Goal: Task Accomplishment & Management: Manage account settings

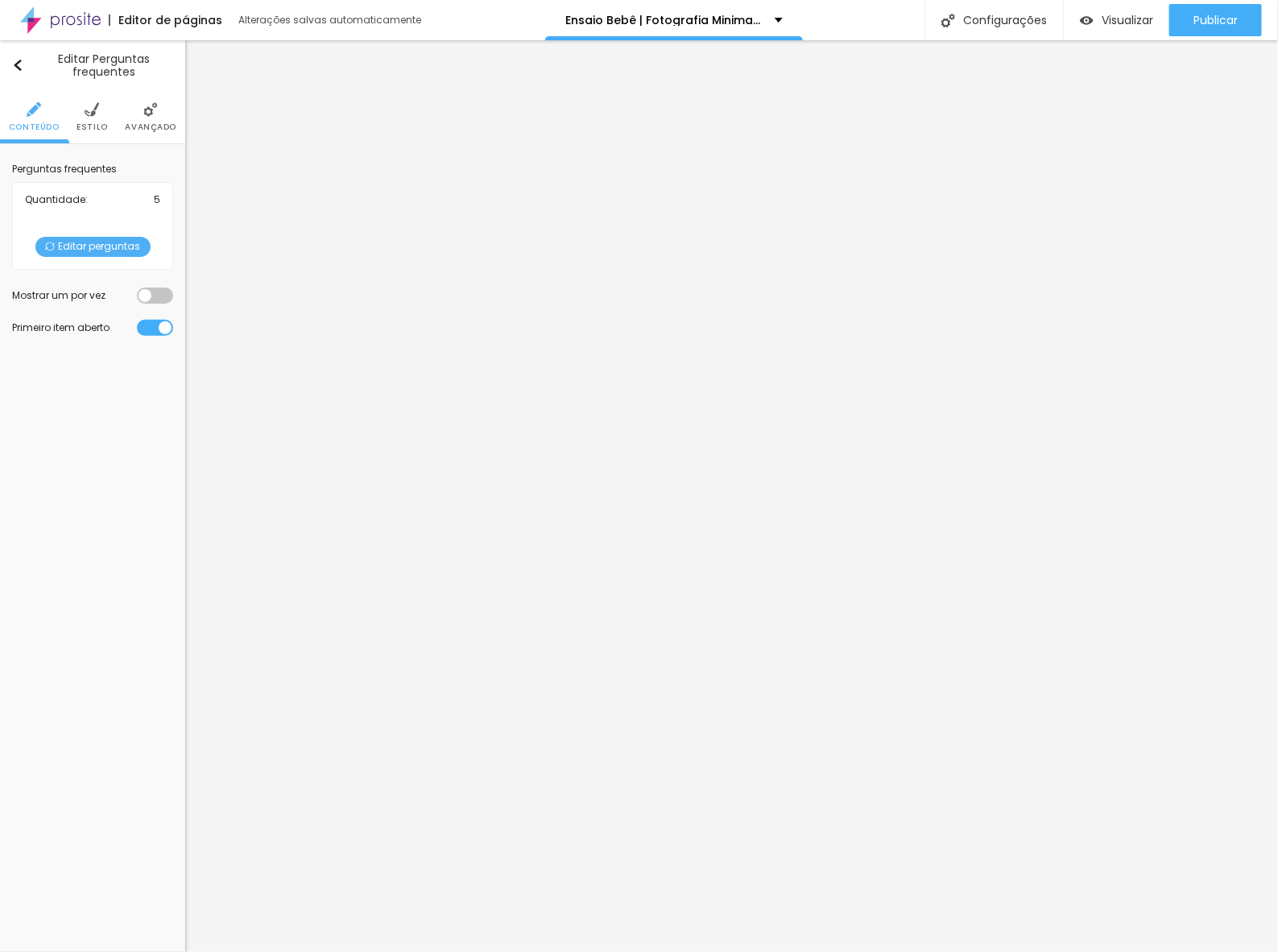
click at [83, 248] on span "Editar perguntas" at bounding box center [93, 247] width 115 height 20
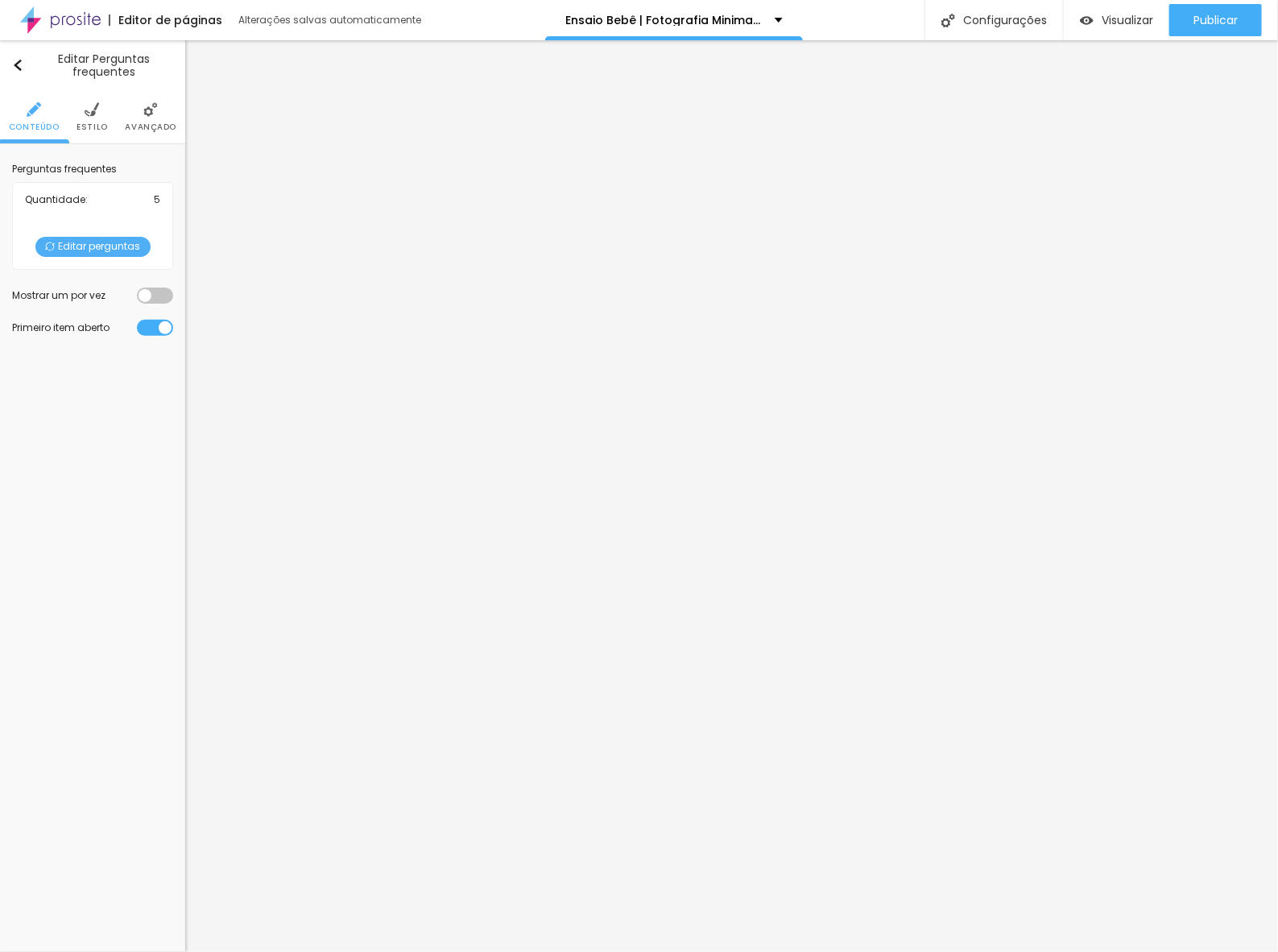
drag, startPoint x: 633, startPoint y: 294, endPoint x: 405, endPoint y: 303, distance: 228.2
drag, startPoint x: 614, startPoint y: 485, endPoint x: 419, endPoint y: 440, distance: 200.1
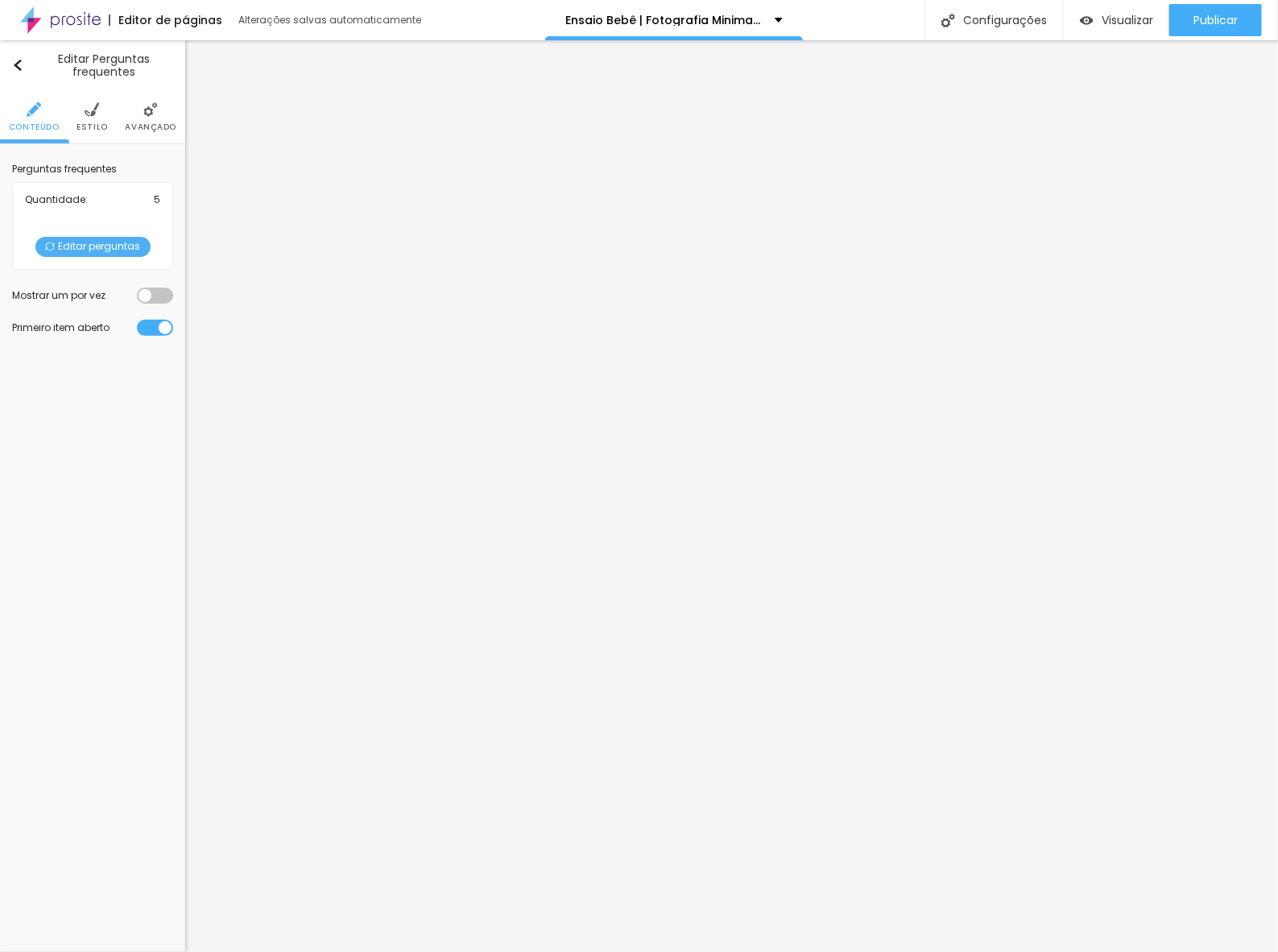
drag, startPoint x: 622, startPoint y: 296, endPoint x: 363, endPoint y: 303, distance: 259.1
drag, startPoint x: 656, startPoint y: 465, endPoint x: 411, endPoint y: 439, distance: 246.4
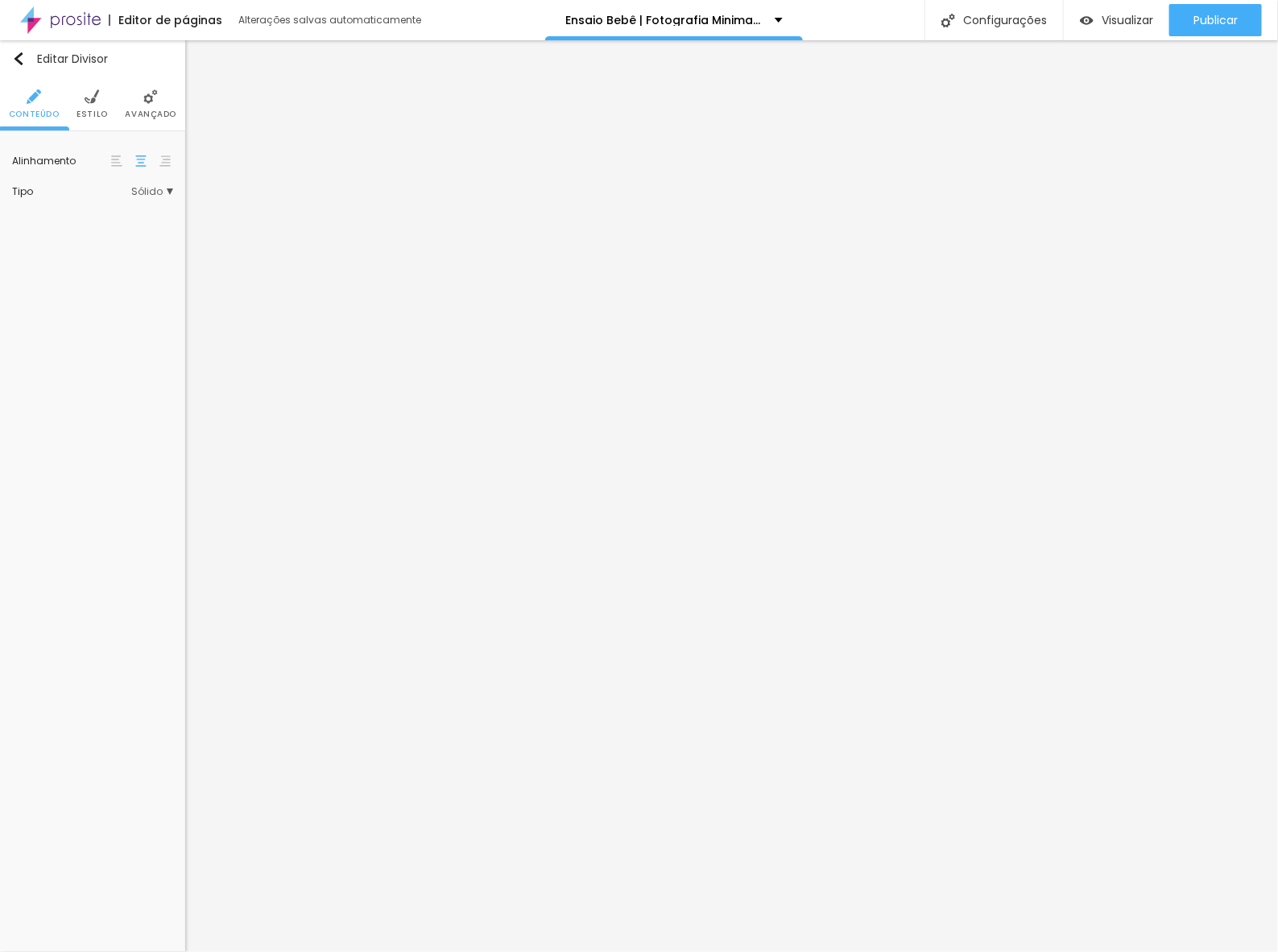
click at [96, 121] on li "Estilo" at bounding box center [92, 104] width 32 height 53
click at [123, 163] on div at bounding box center [123, 163] width 0 height 15
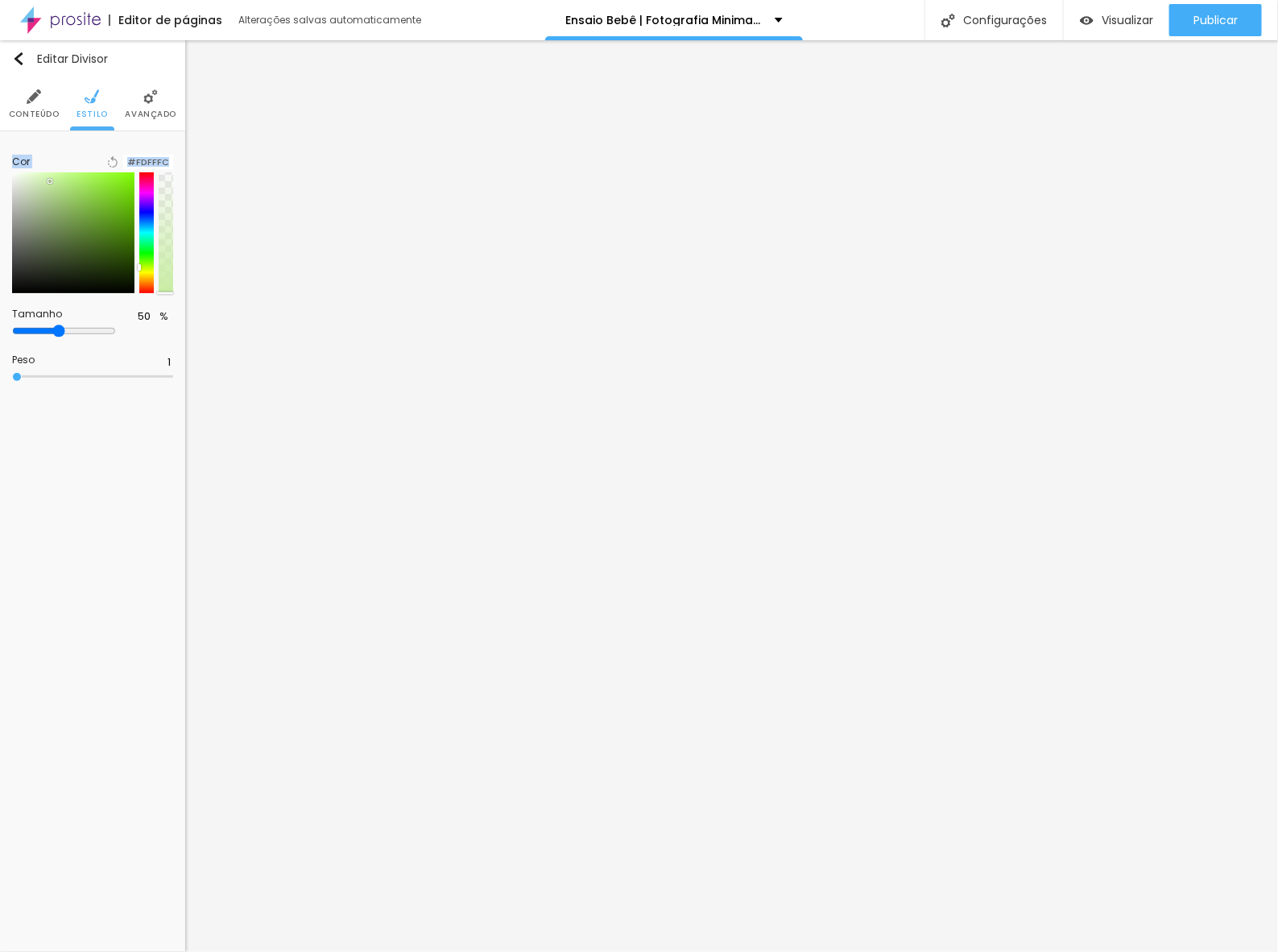
type input "#FFFFFF"
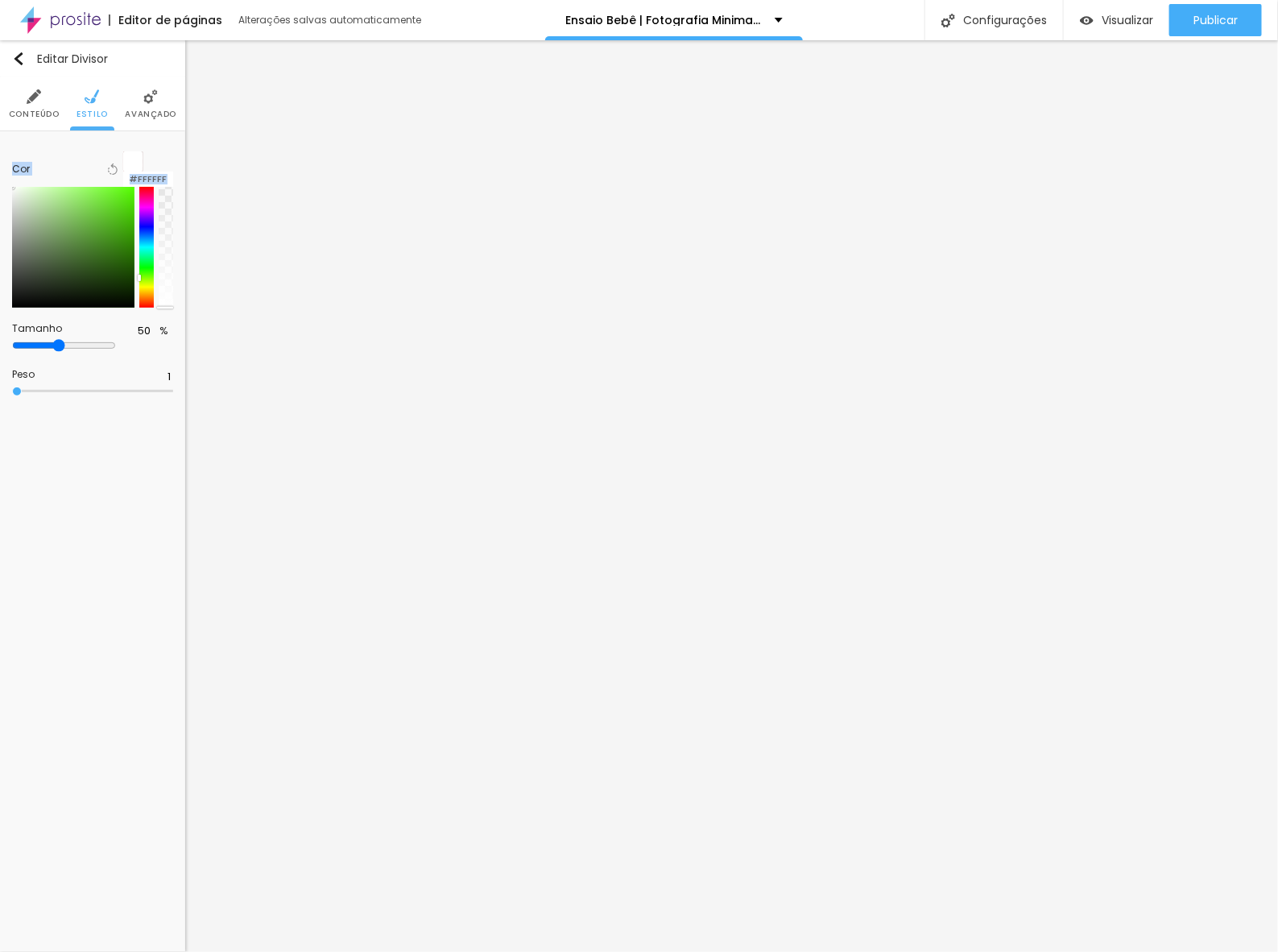
drag, startPoint x: 44, startPoint y: 182, endPoint x: 8, endPoint y: 157, distance: 43.8
click at [8, 157] on div "Cor Voltar ao padrão #FFFFFF Tamanho 50 % Peso 1" at bounding box center [92, 275] width 185 height 288
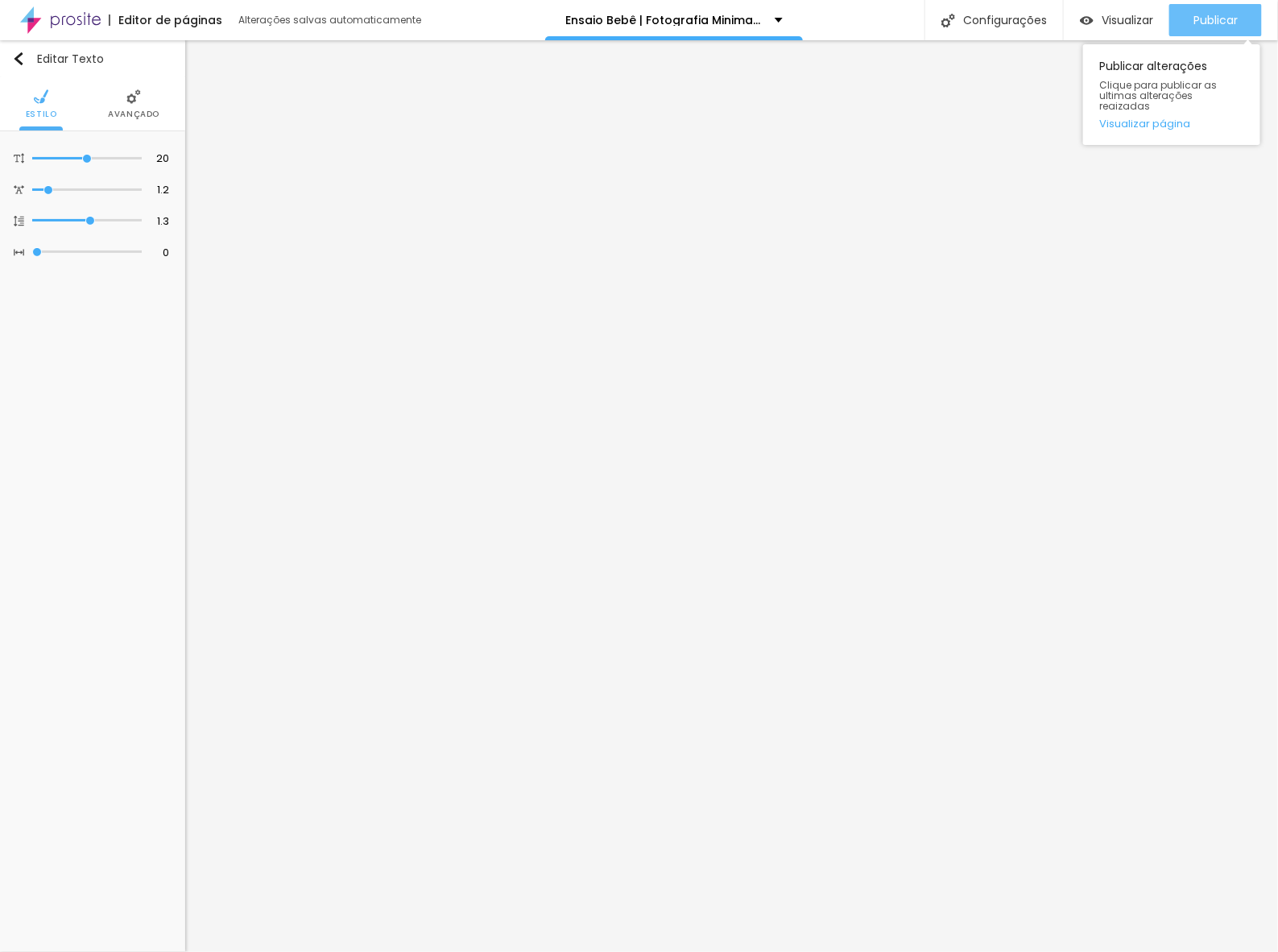
click at [1228, 18] on span "Publicar" at bounding box center [1215, 20] width 44 height 13
click at [1229, 20] on span "Publicar" at bounding box center [1215, 20] width 44 height 13
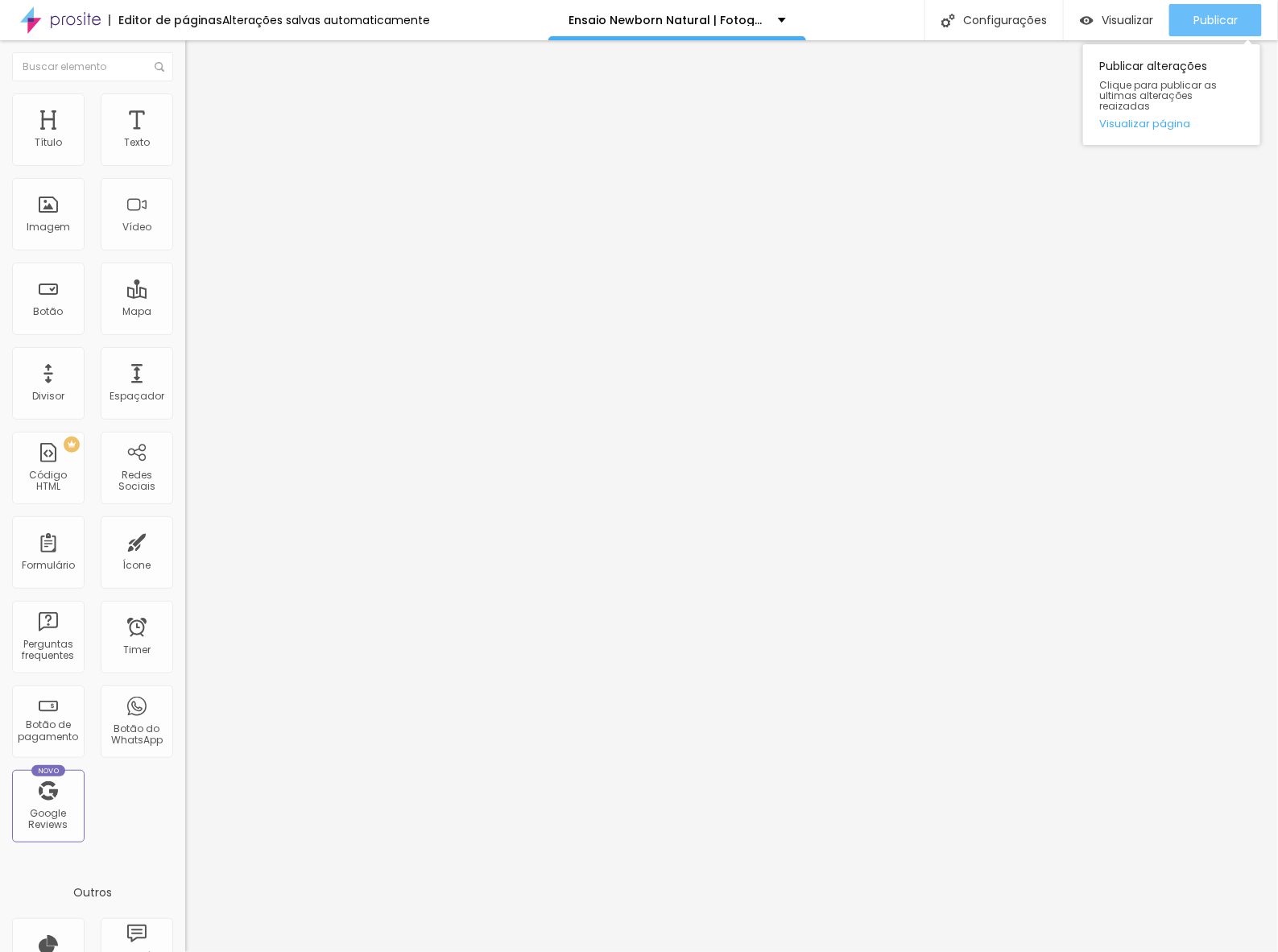
click at [1230, 24] on span "Publicar" at bounding box center [1215, 20] width 44 height 13
click at [1218, 22] on span "Publicar" at bounding box center [1215, 20] width 44 height 13
click at [1204, 14] on span "Publicar" at bounding box center [1215, 20] width 44 height 13
click at [185, 139] on span "Trocar imagem" at bounding box center [228, 132] width 88 height 14
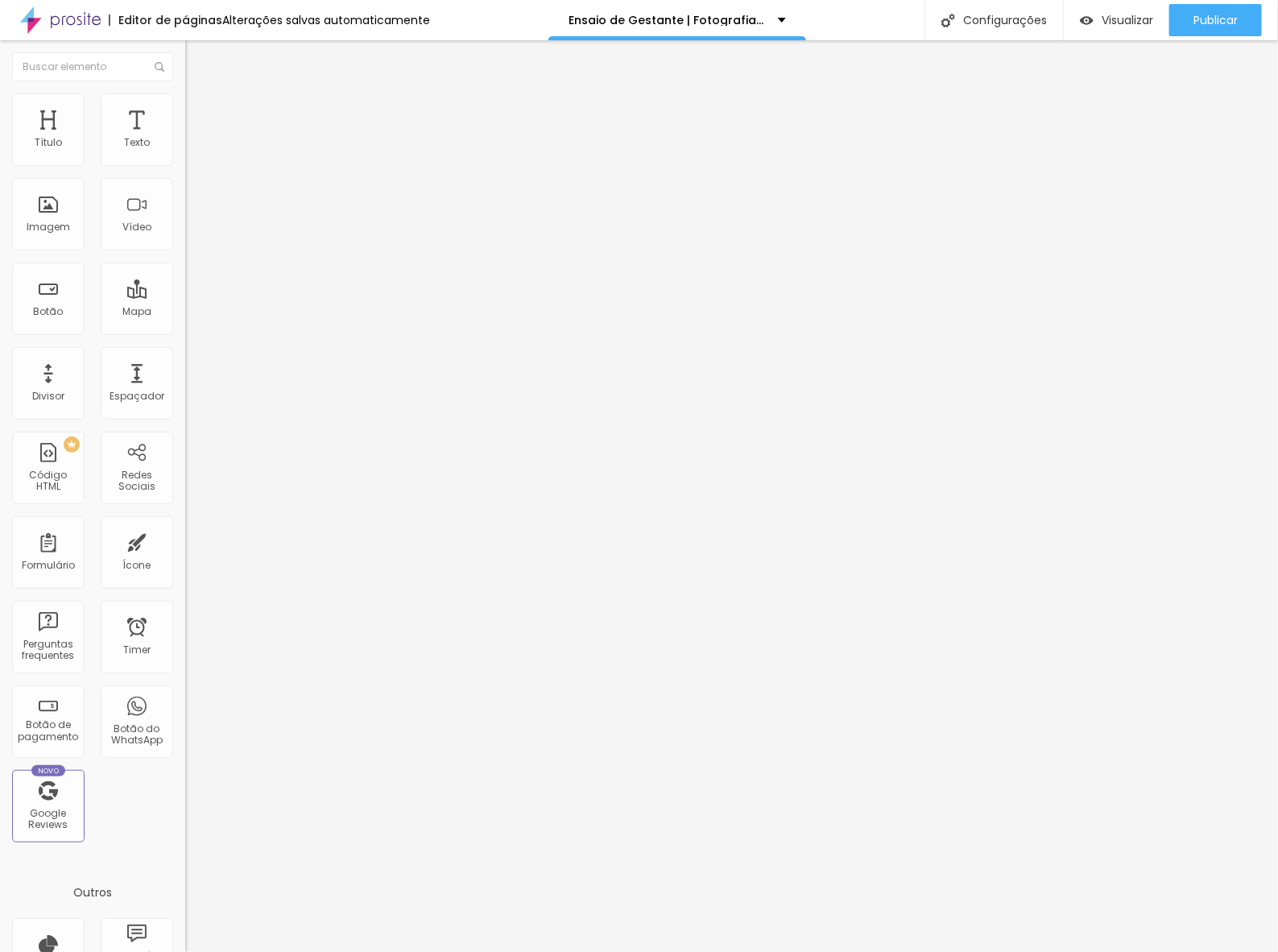
click at [1179, 951] on div at bounding box center [639, 968] width 1278 height 14
click at [185, 139] on span "Trocar imagem" at bounding box center [228, 132] width 88 height 14
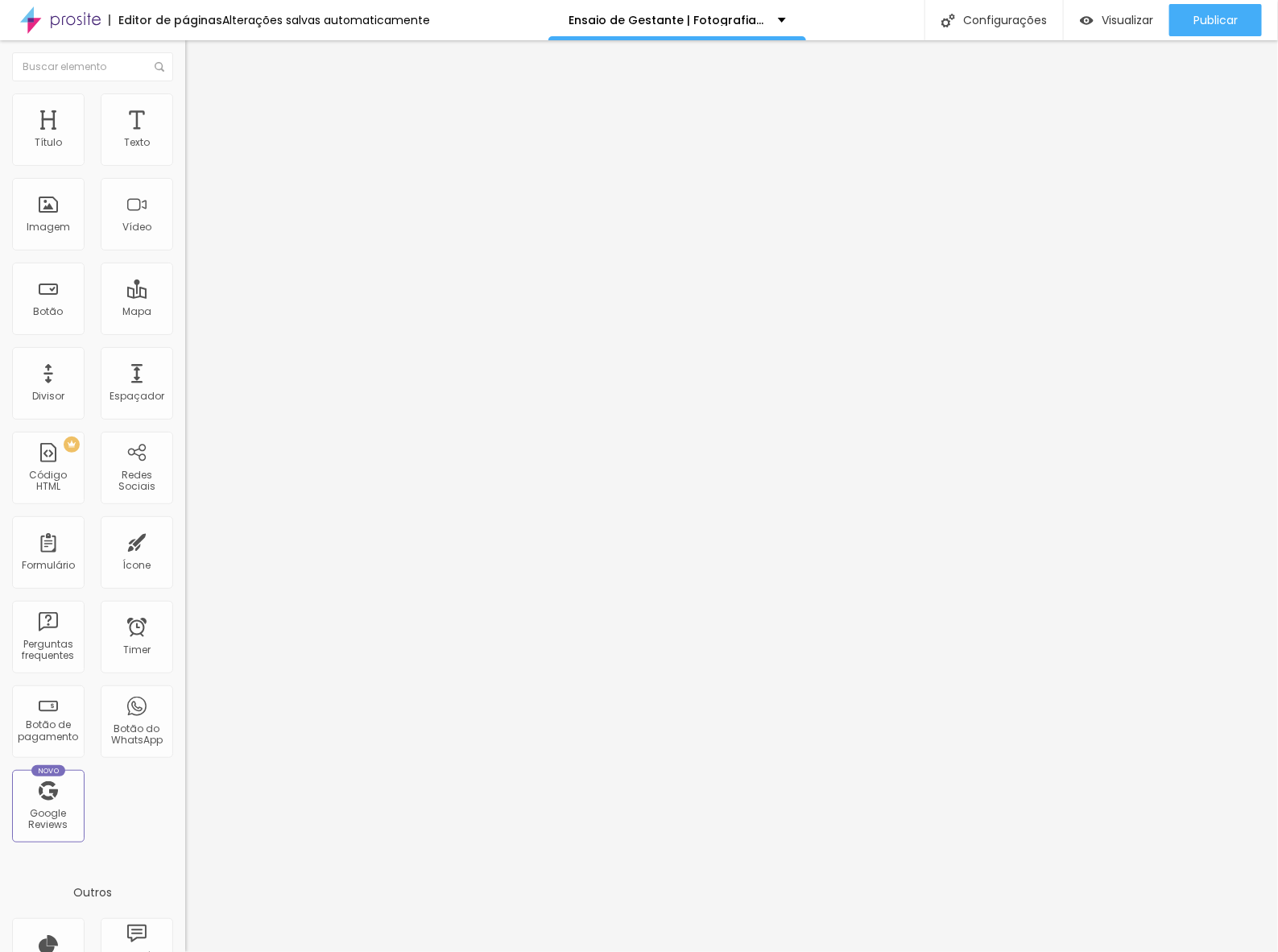
click at [185, 139] on span "Trocar imagem" at bounding box center [228, 132] width 88 height 14
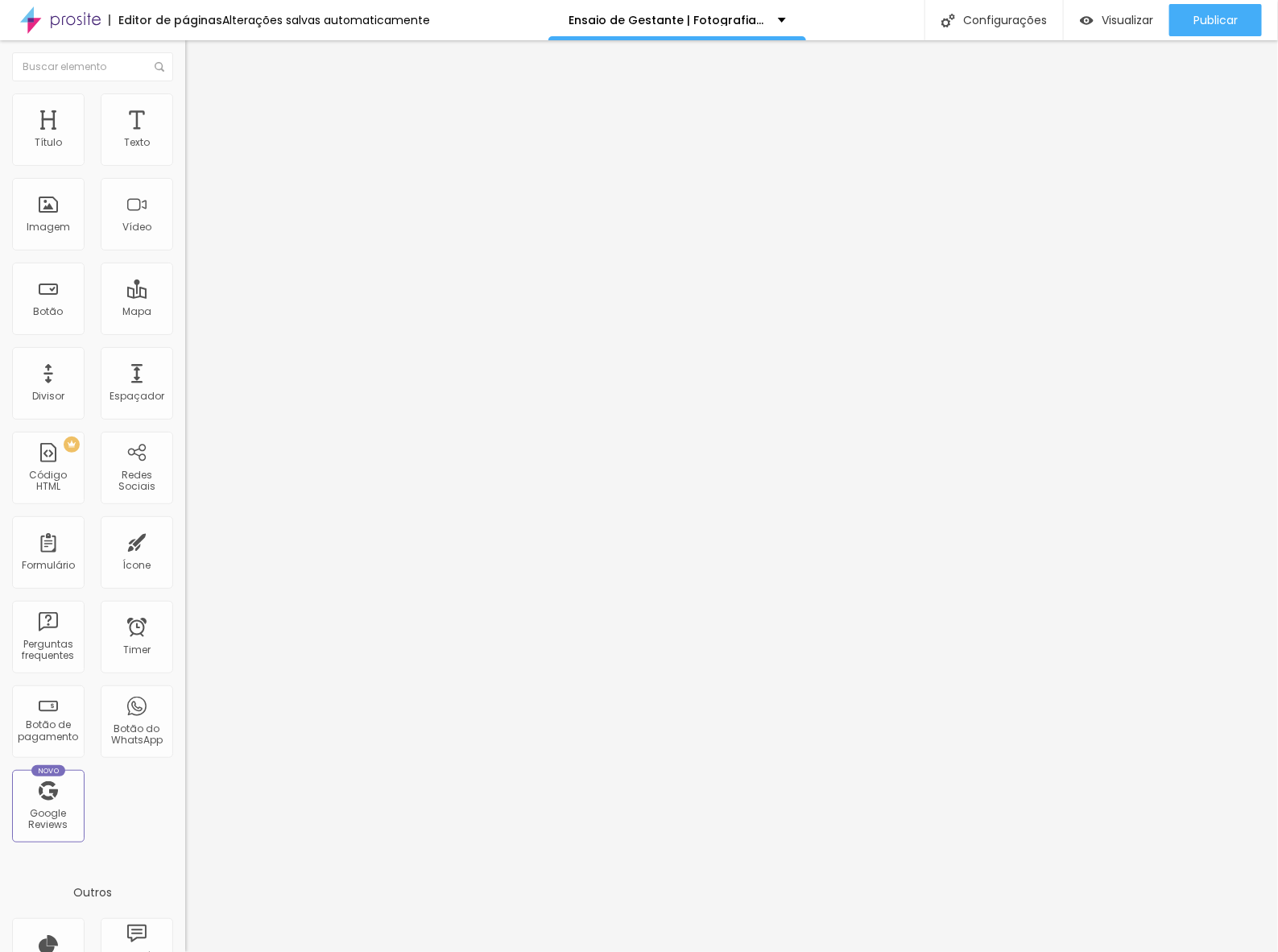
click at [185, 139] on span "Trocar imagem" at bounding box center [228, 132] width 88 height 14
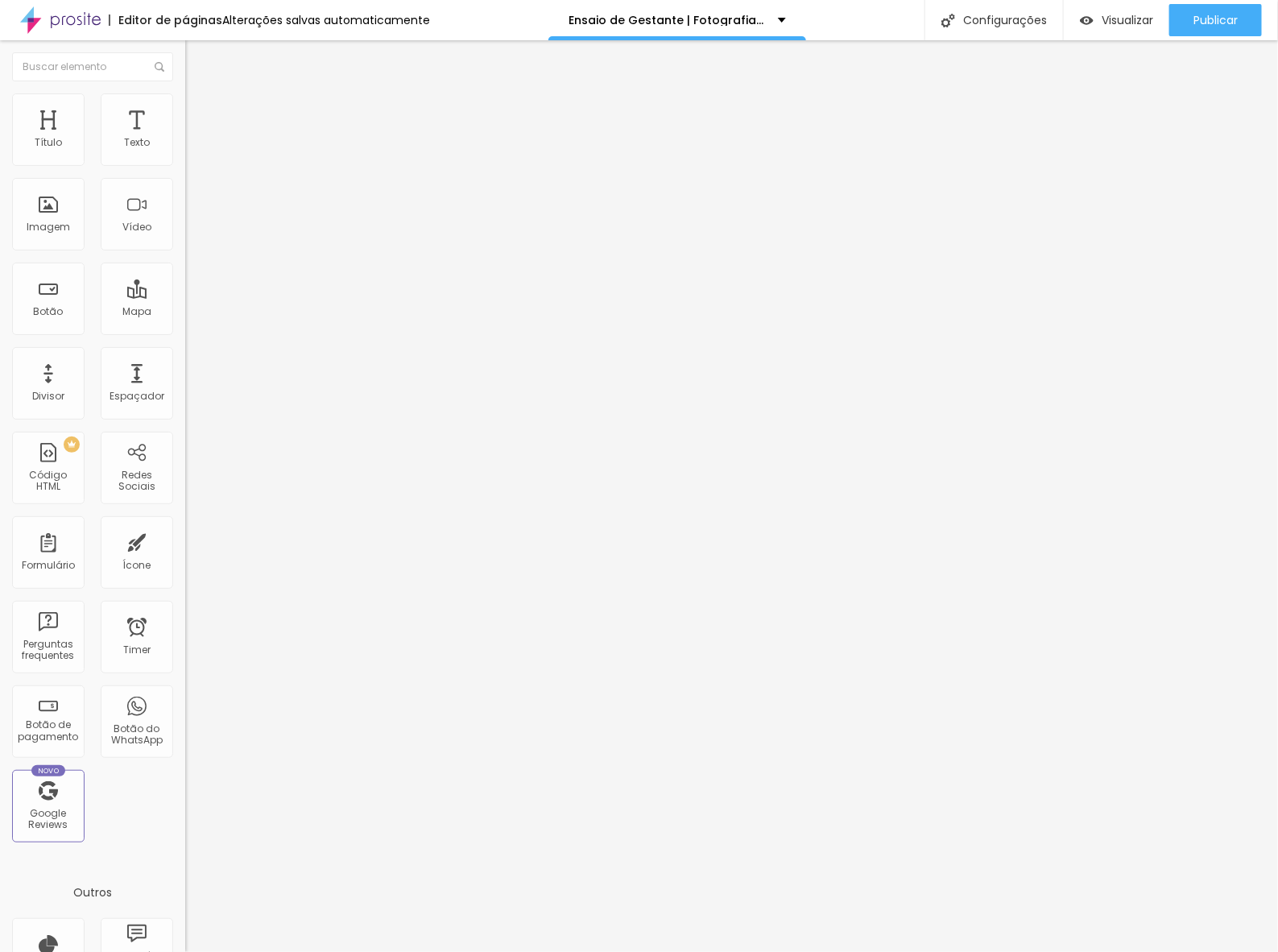
click at [185, 139] on span "Trocar imagem" at bounding box center [228, 132] width 88 height 14
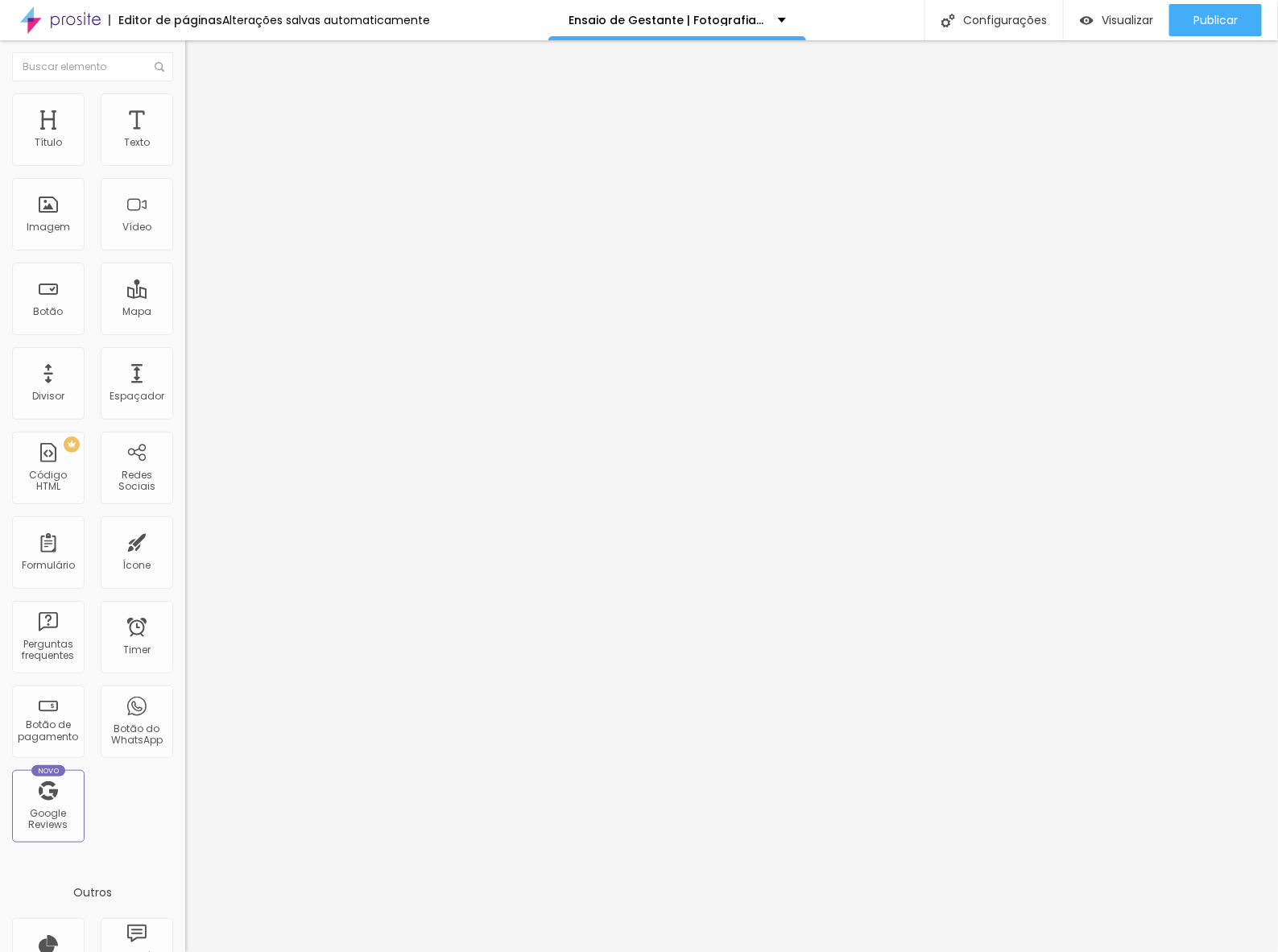
click at [185, 139] on span "Trocar imagem" at bounding box center [228, 132] width 88 height 14
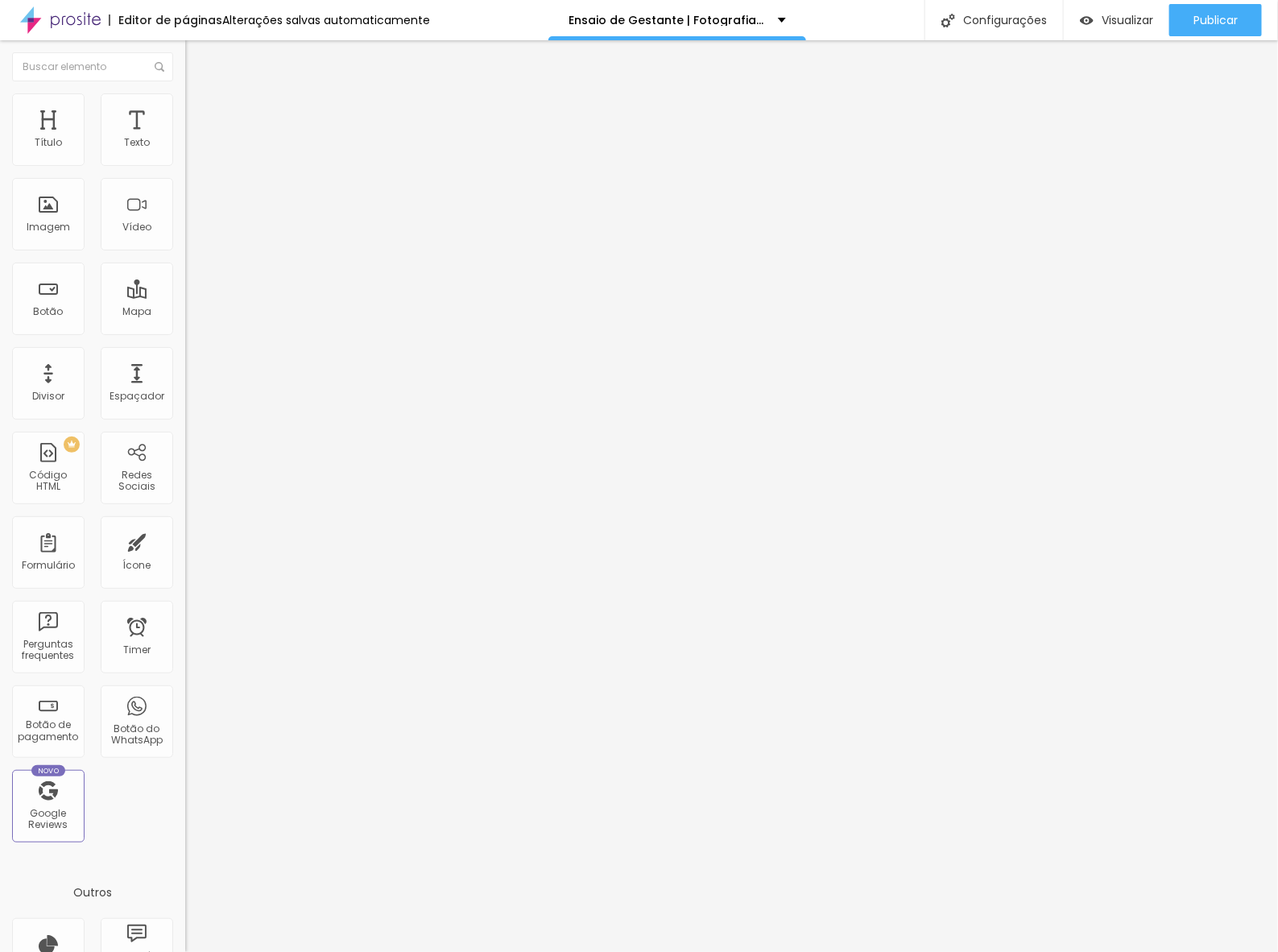
click at [185, 106] on li "Estilo" at bounding box center [277, 101] width 185 height 16
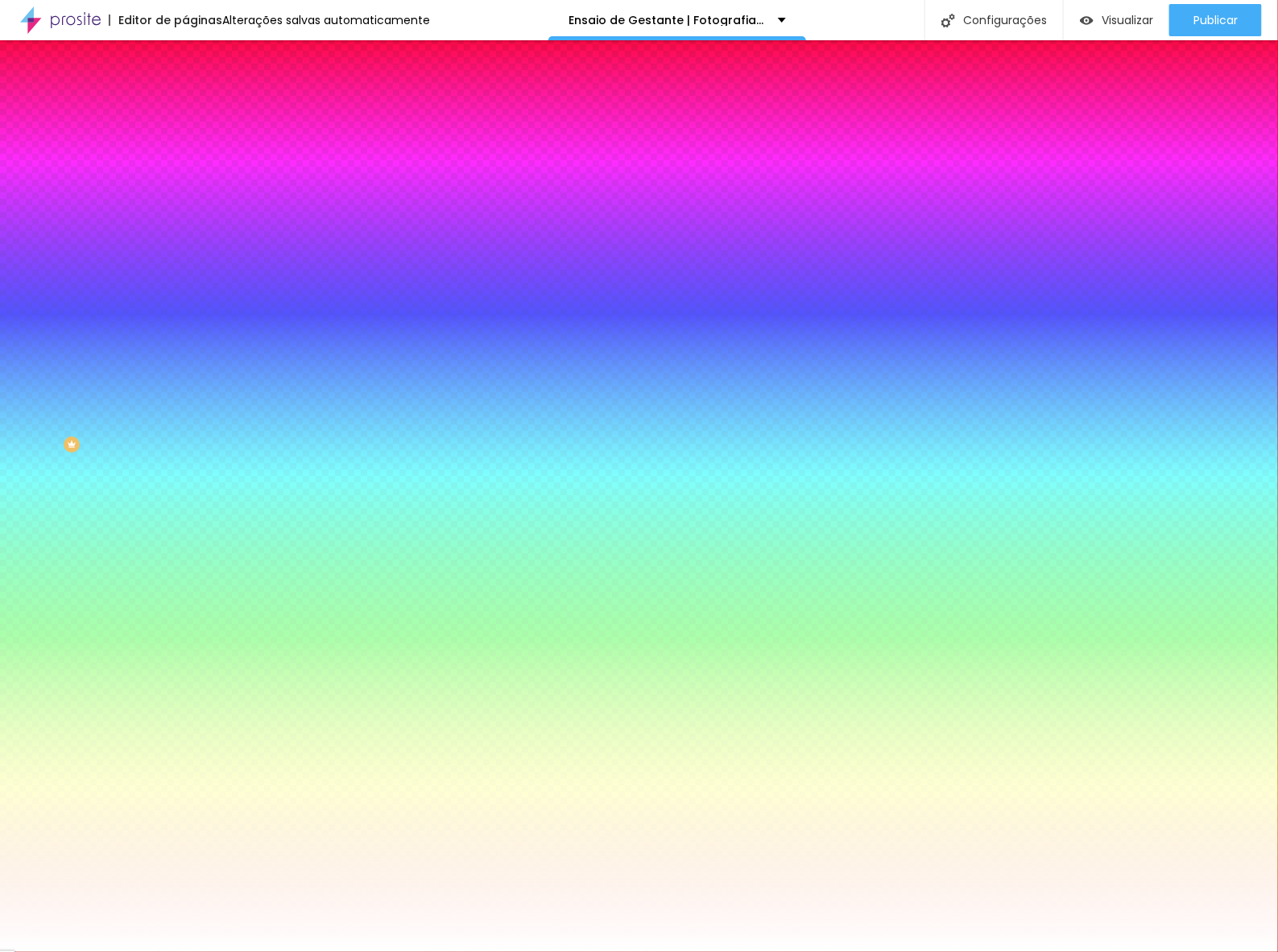
click at [185, 148] on span "Trocar imagem" at bounding box center [228, 141] width 88 height 14
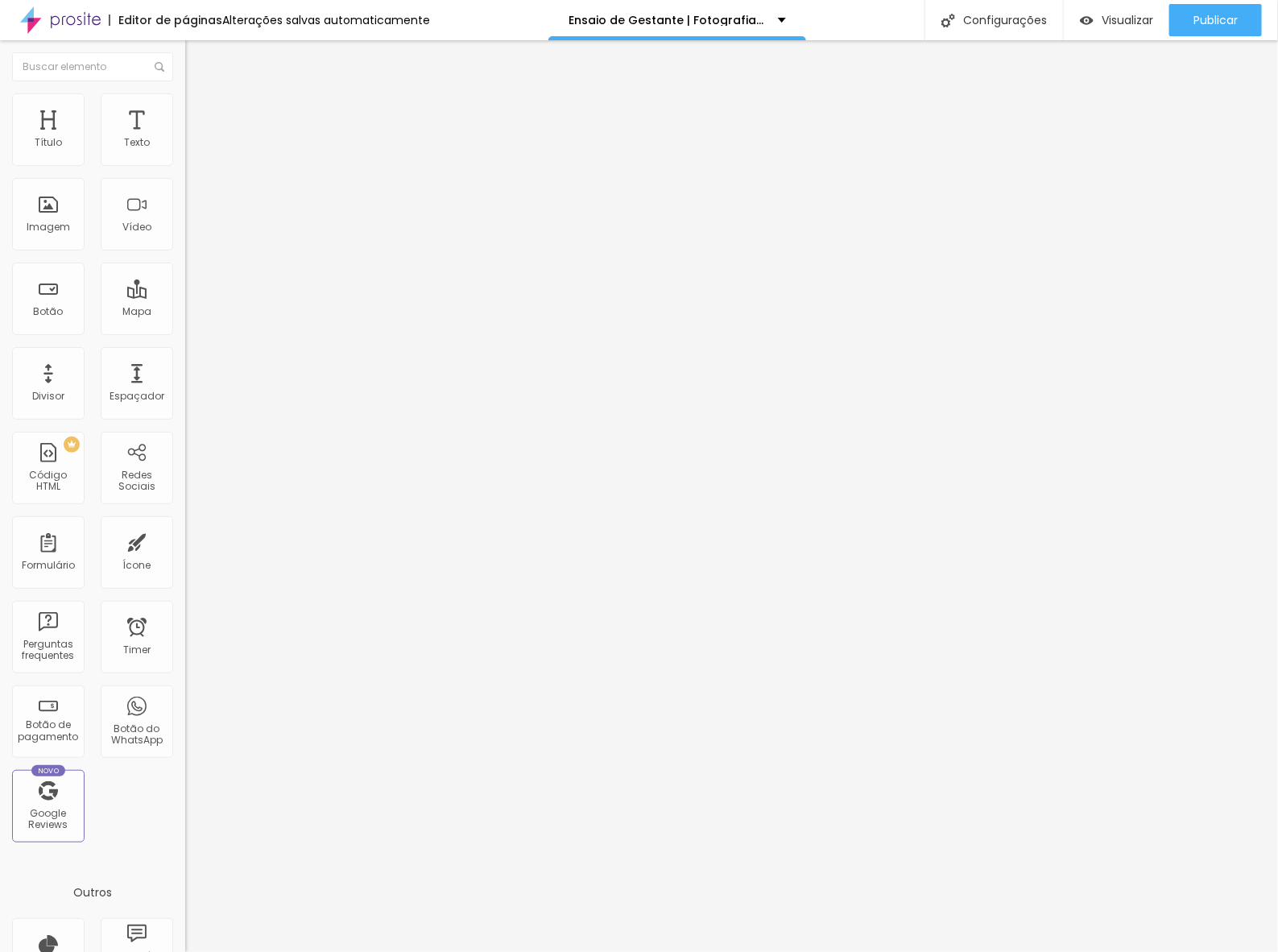
click at [185, 97] on img at bounding box center [192, 100] width 14 height 14
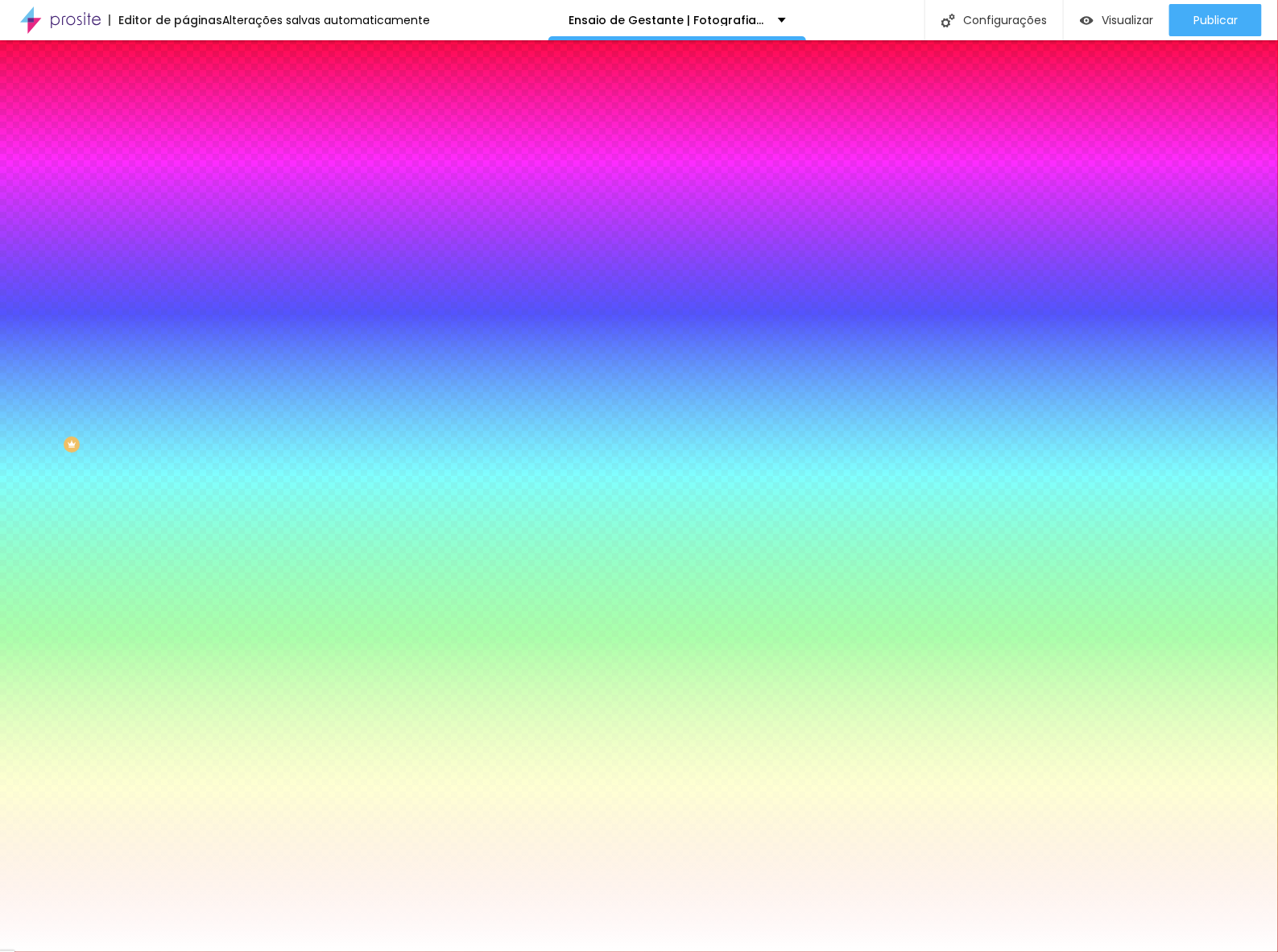
click at [185, 148] on span "Trocar imagem" at bounding box center [228, 141] width 88 height 14
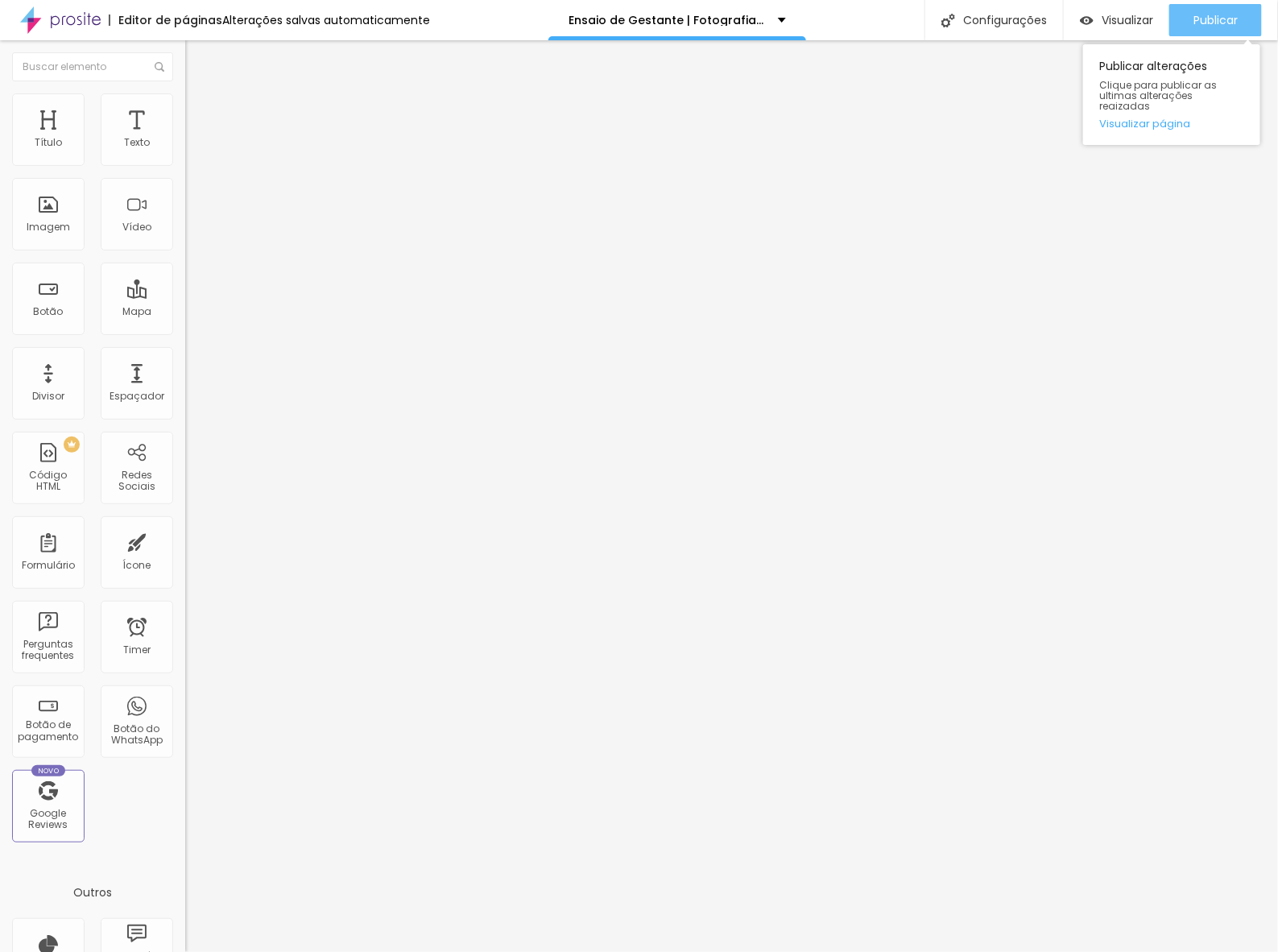
click at [1225, 19] on span "Publicar" at bounding box center [1215, 20] width 44 height 13
click at [185, 170] on span "Editar perguntas" at bounding box center [231, 163] width 92 height 14
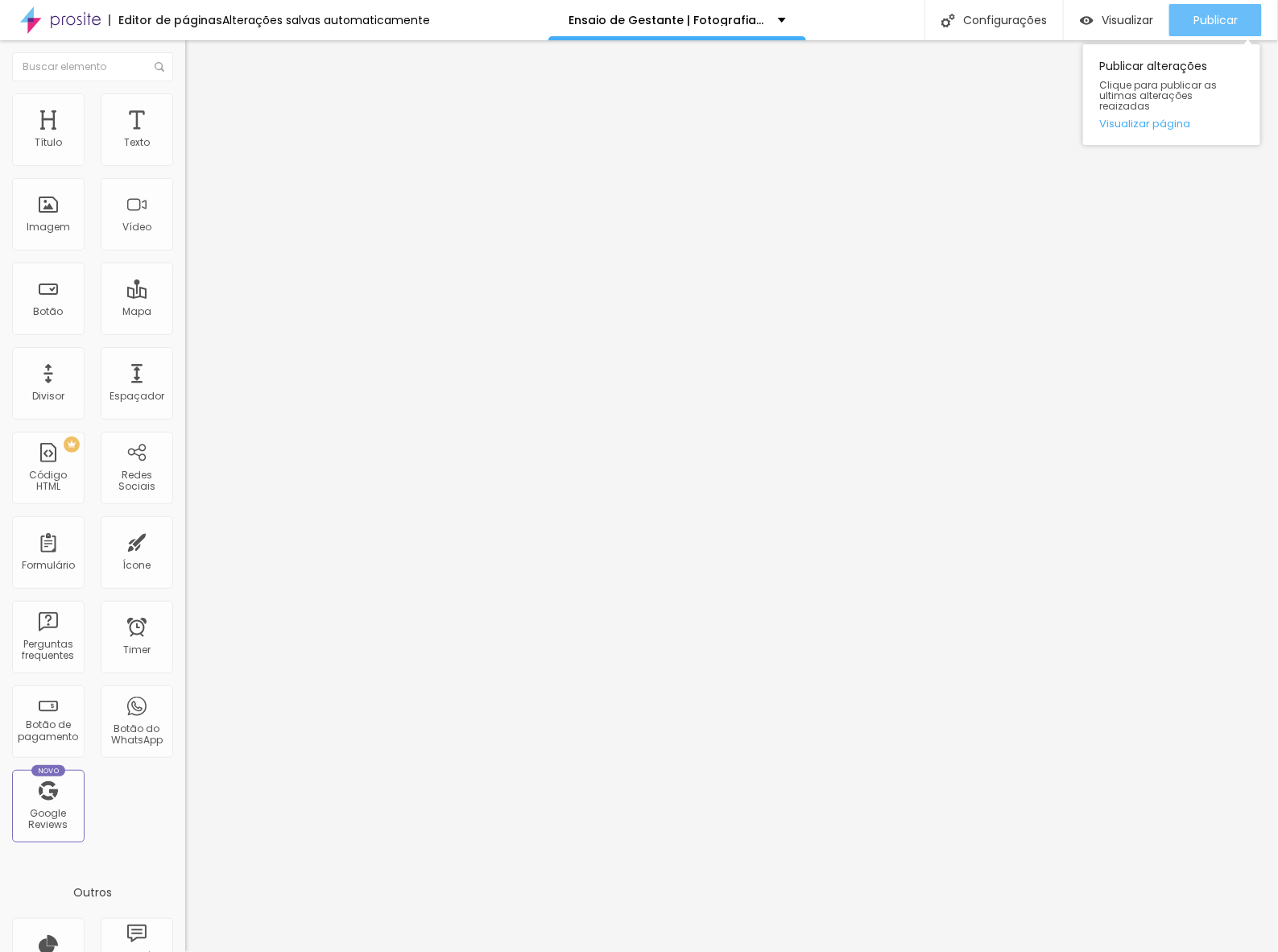
click at [1217, 20] on span "Publicar" at bounding box center [1215, 20] width 44 height 13
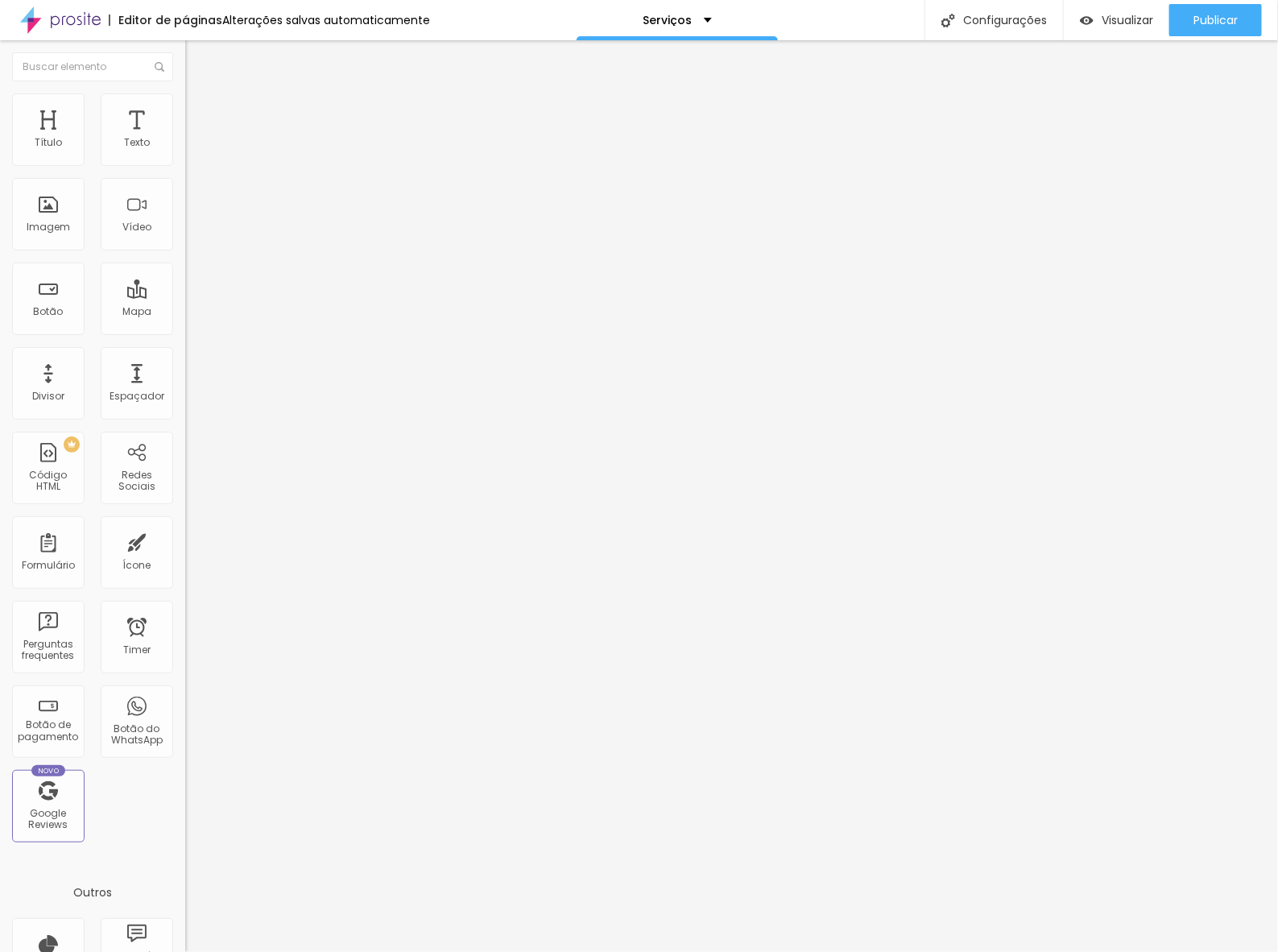
click at [185, 332] on input "https://www.estudiomichellebrie.com.br/ensaio-gestante" at bounding box center [281, 324] width 193 height 16
paste input "www.estudiomichellebrie.com.br/ensaio-beb"
type input "www.estudiomichellebrie.com.br/ensaio-bebe"
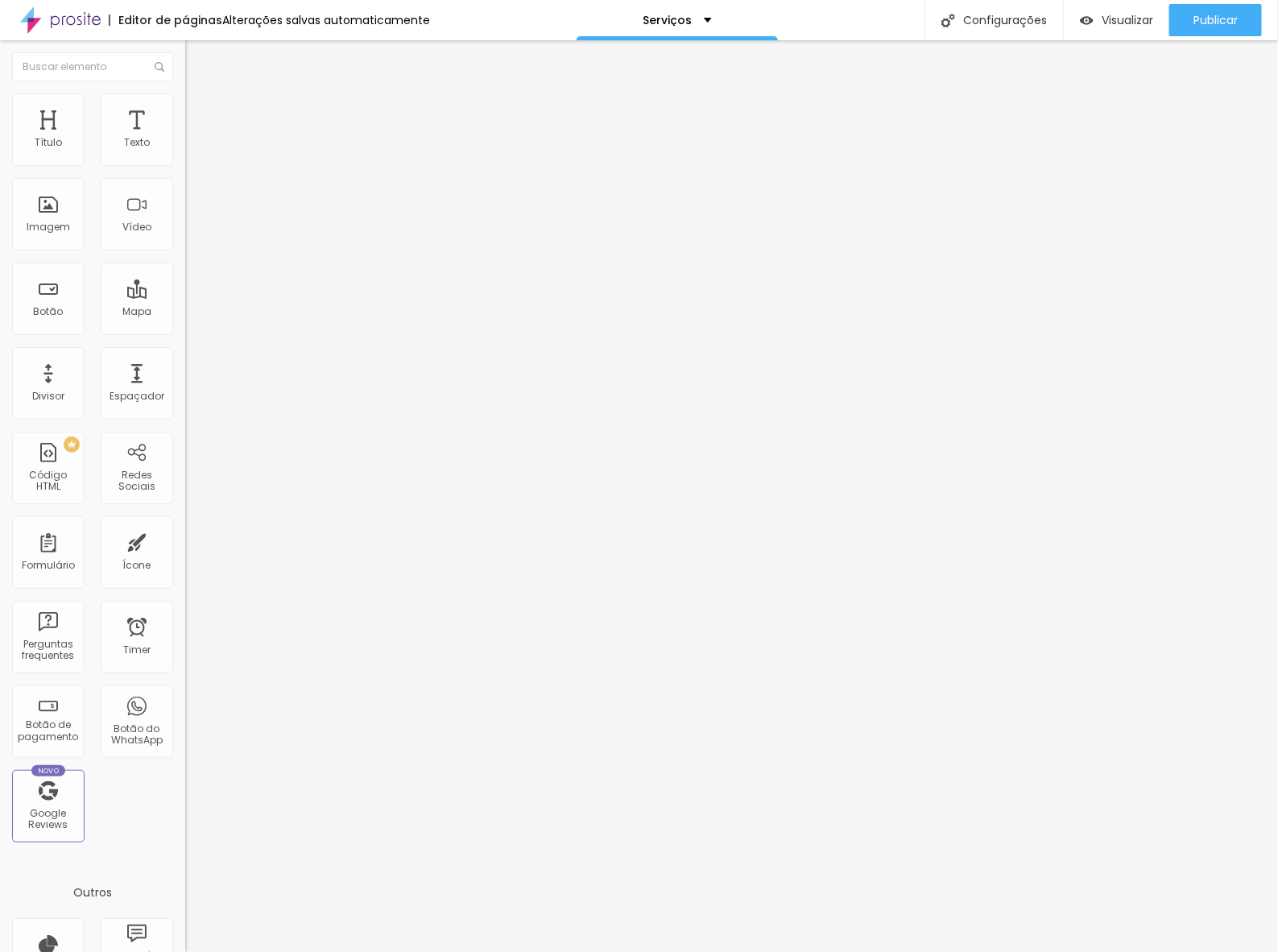
drag, startPoint x: 79, startPoint y: 182, endPoint x: -89, endPoint y: 194, distance: 168.4
click at [0, 194] on html "Editor de páginas Alterações salvas automaticamente Serviços Configurações Conf…" at bounding box center [639, 476] width 1278 height 952
type input "BEBÊ"
drag, startPoint x: 69, startPoint y: 436, endPoint x: -67, endPoint y: 437, distance: 136.0
click at [0, 437] on html "Editor de páginas Alterações salvas automaticamente Serviços Configurações Conf…" at bounding box center [639, 476] width 1278 height 952
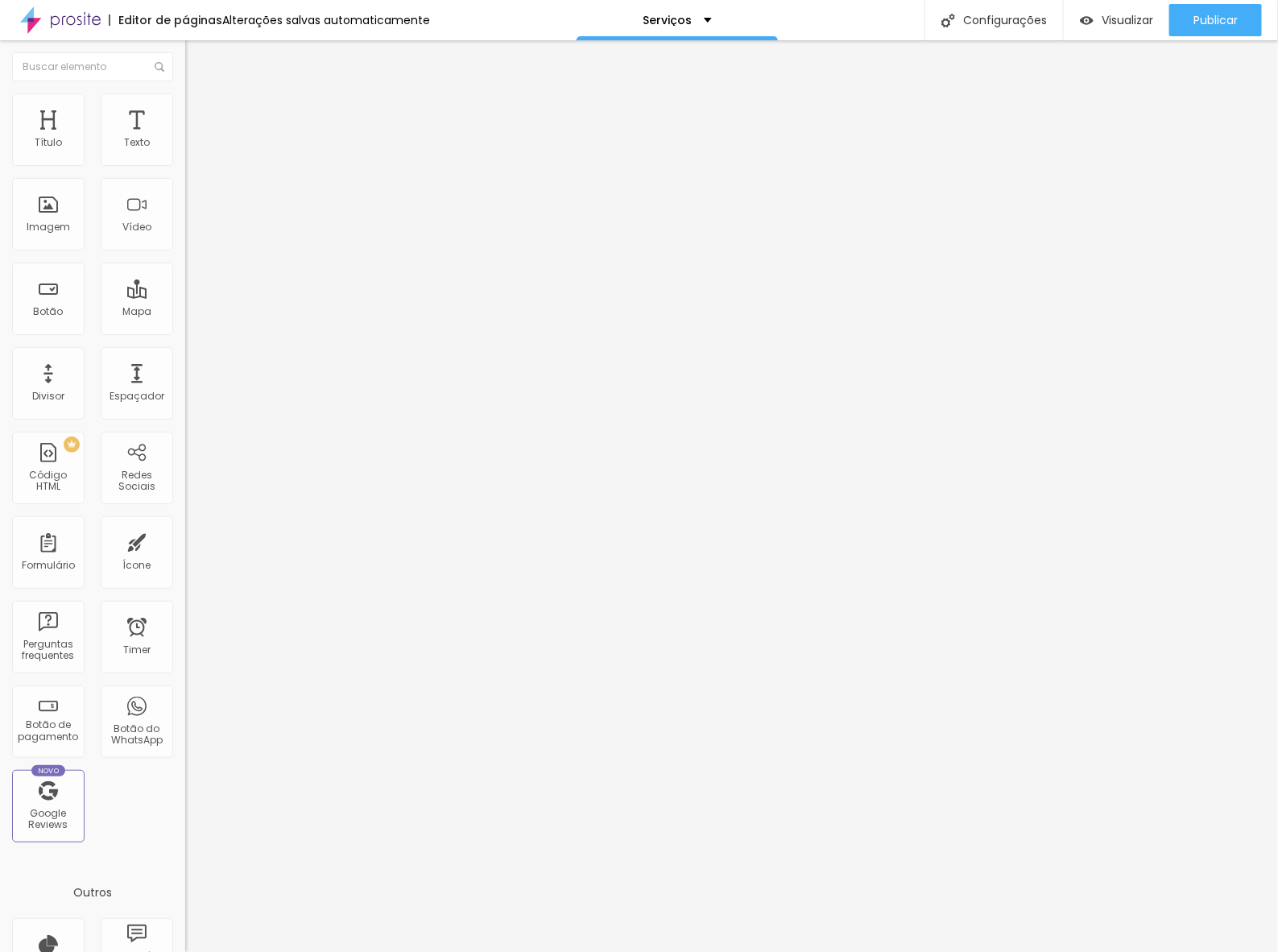
paste input "www.estudiomichellebrie.com.br/ensaio-bebe"
type input "www.estudiomichellebrie.com.br/ensaio-bebe"
click at [185, 358] on img at bounding box center [188, 353] width 8 height 8
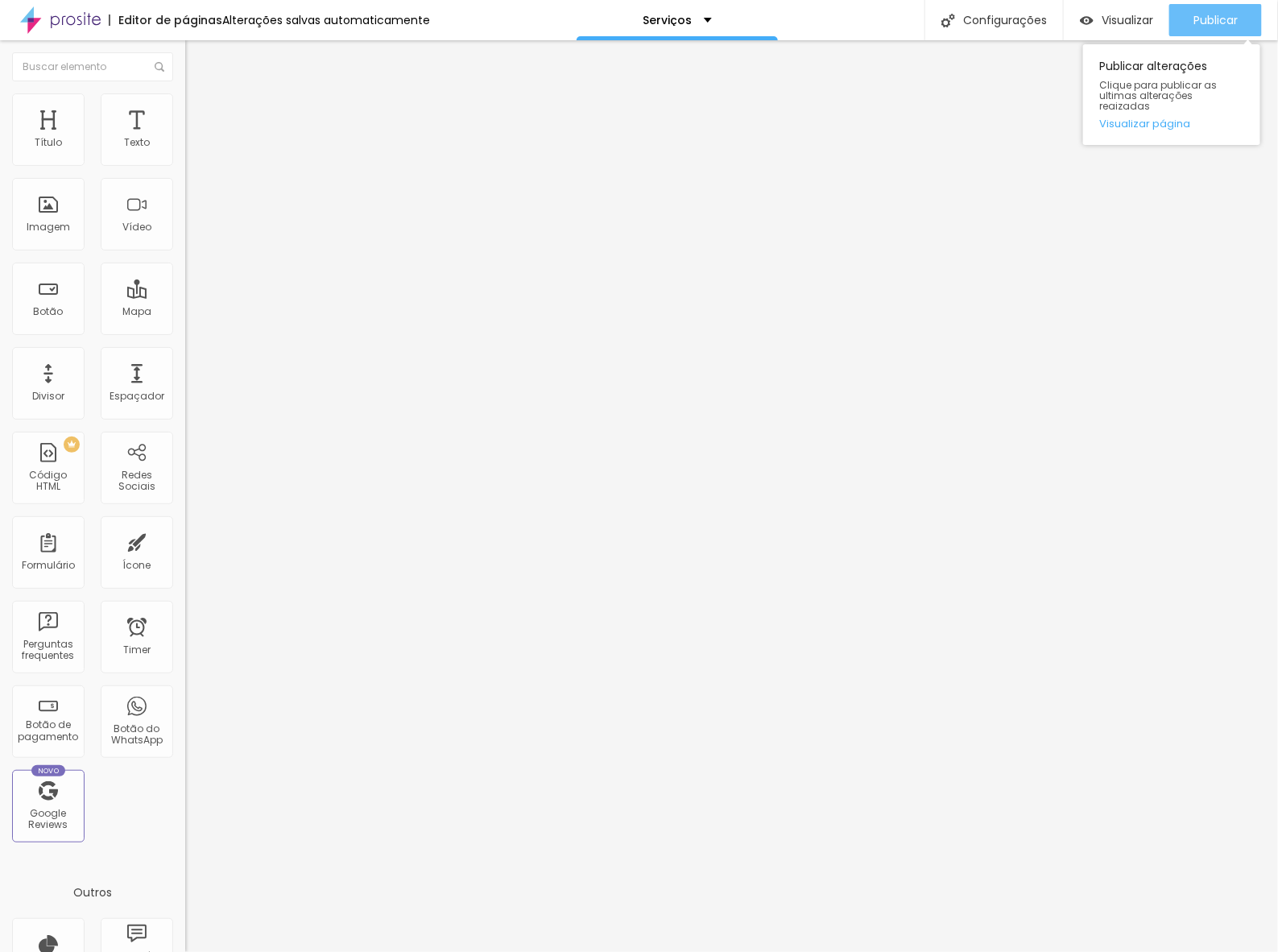
click at [1189, 17] on button "Publicar" at bounding box center [1215, 20] width 93 height 32
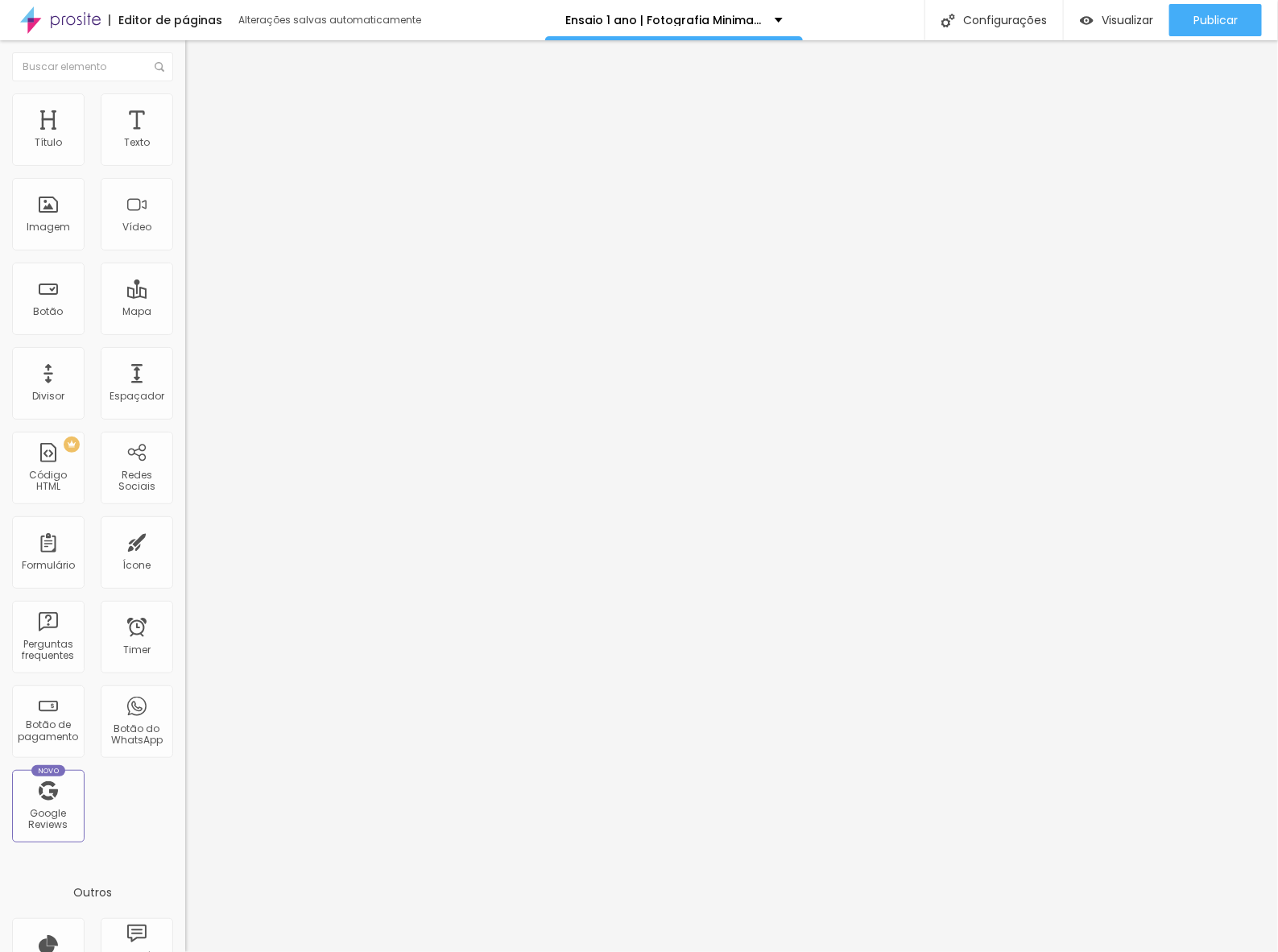
click at [199, 110] on span "Estilo" at bounding box center [211, 104] width 25 height 14
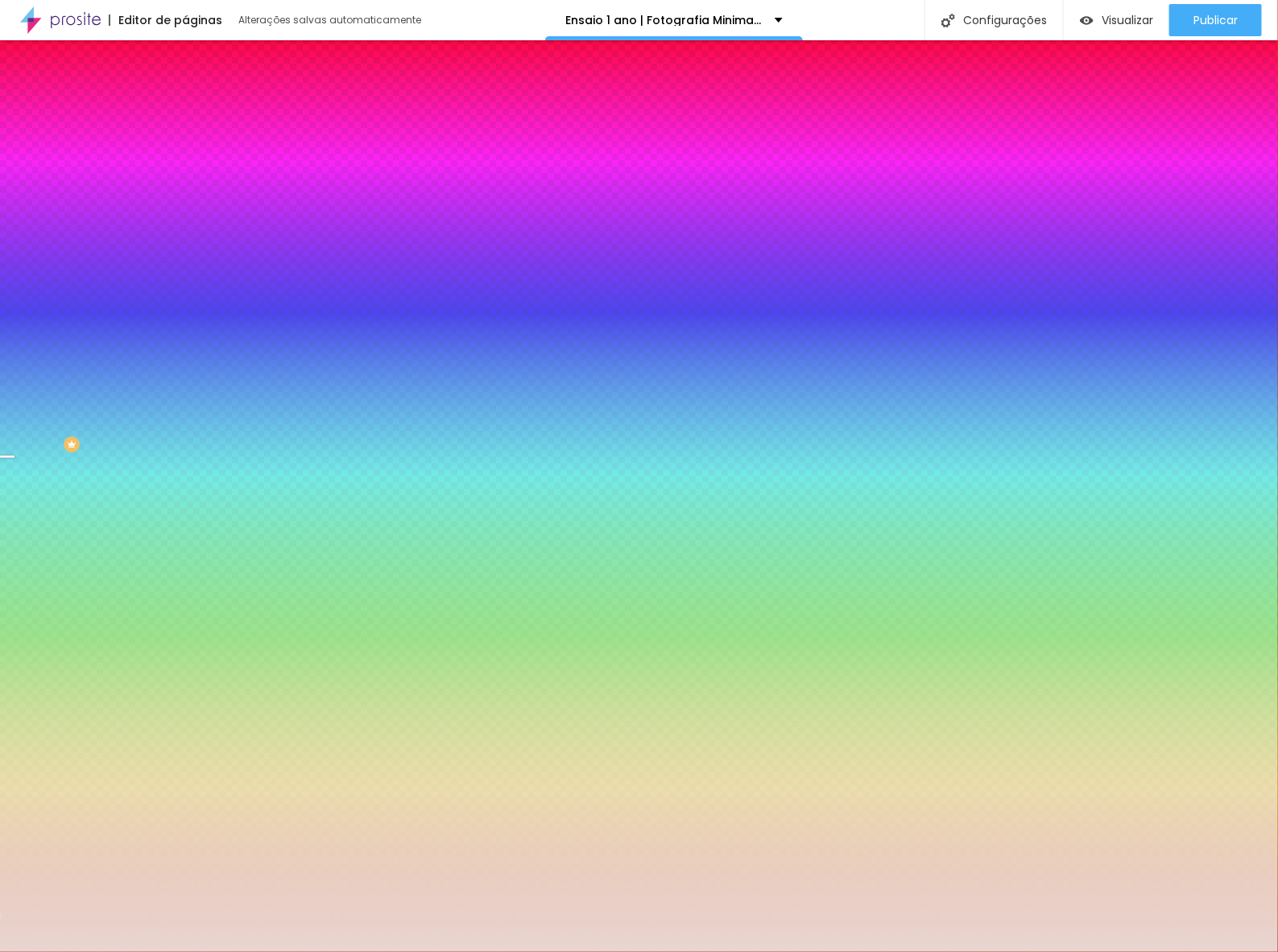
click at [185, 148] on span "Trocar imagem" at bounding box center [228, 141] width 88 height 14
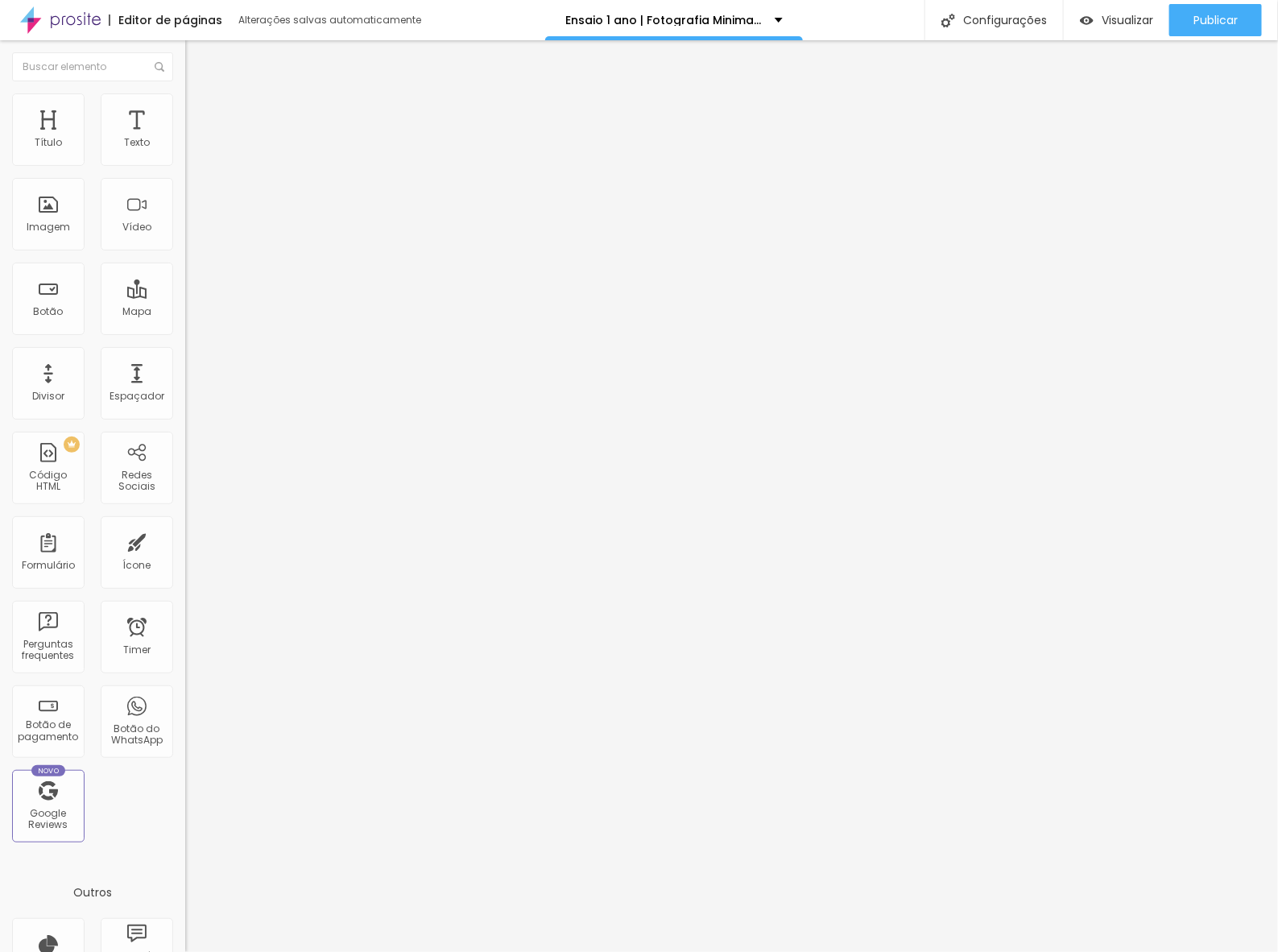
click at [185, 139] on span "Trocar imagem" at bounding box center [228, 132] width 88 height 14
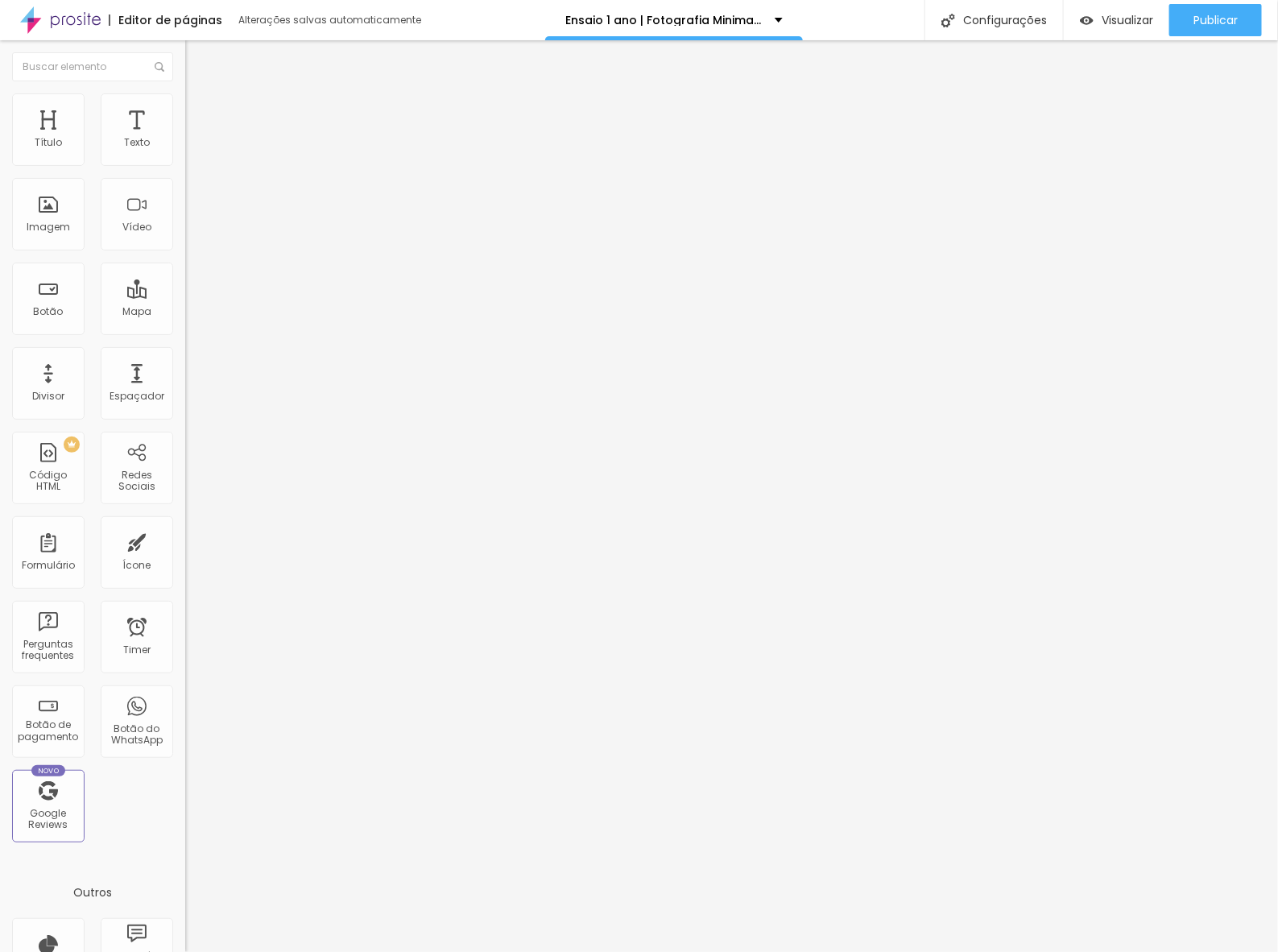
click at [185, 139] on span "Trocar imagem" at bounding box center [228, 132] width 88 height 14
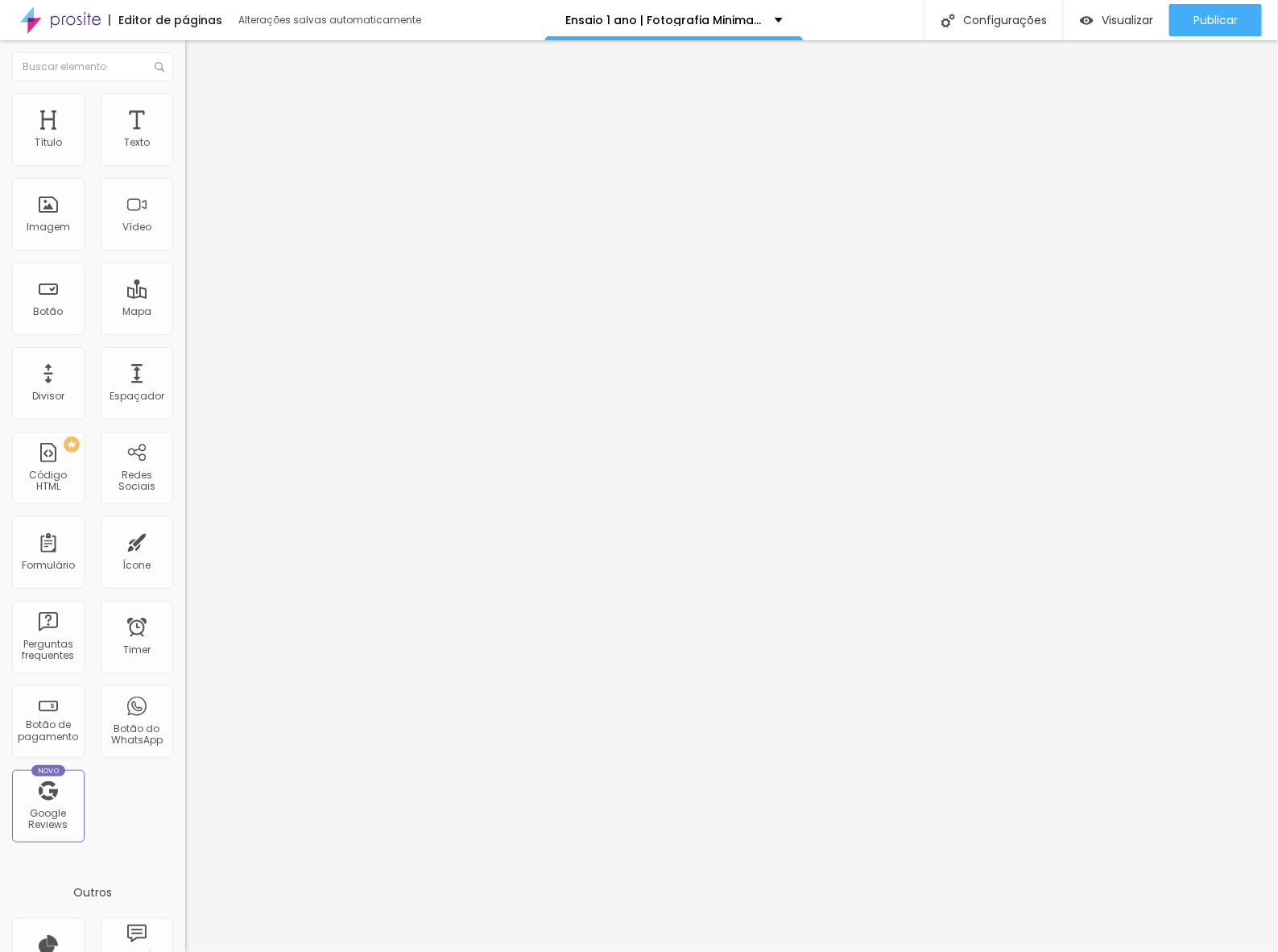
click at [185, 139] on span "Trocar imagem" at bounding box center [228, 132] width 88 height 14
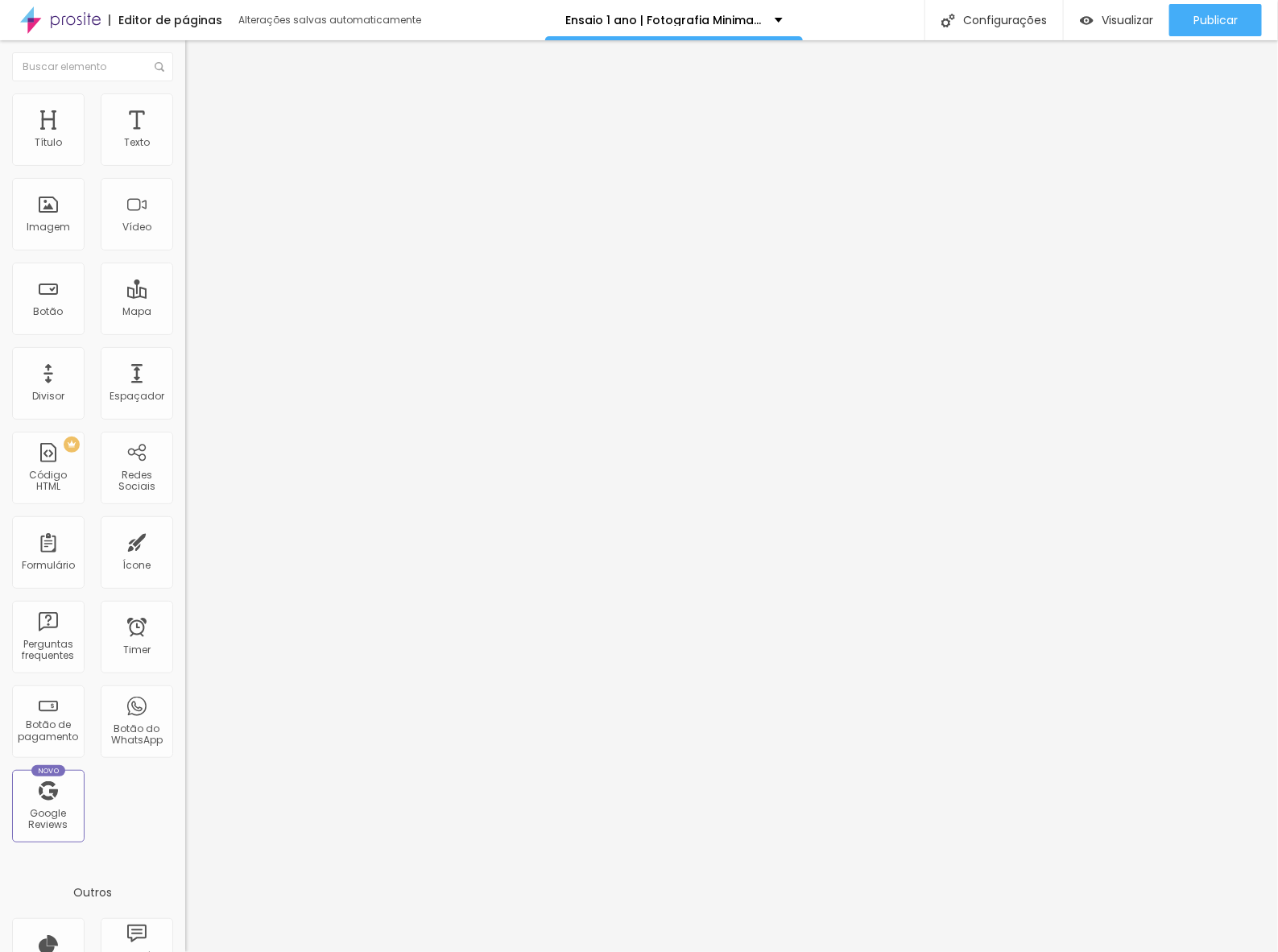
click at [185, 139] on span "Trocar imagem" at bounding box center [228, 132] width 88 height 14
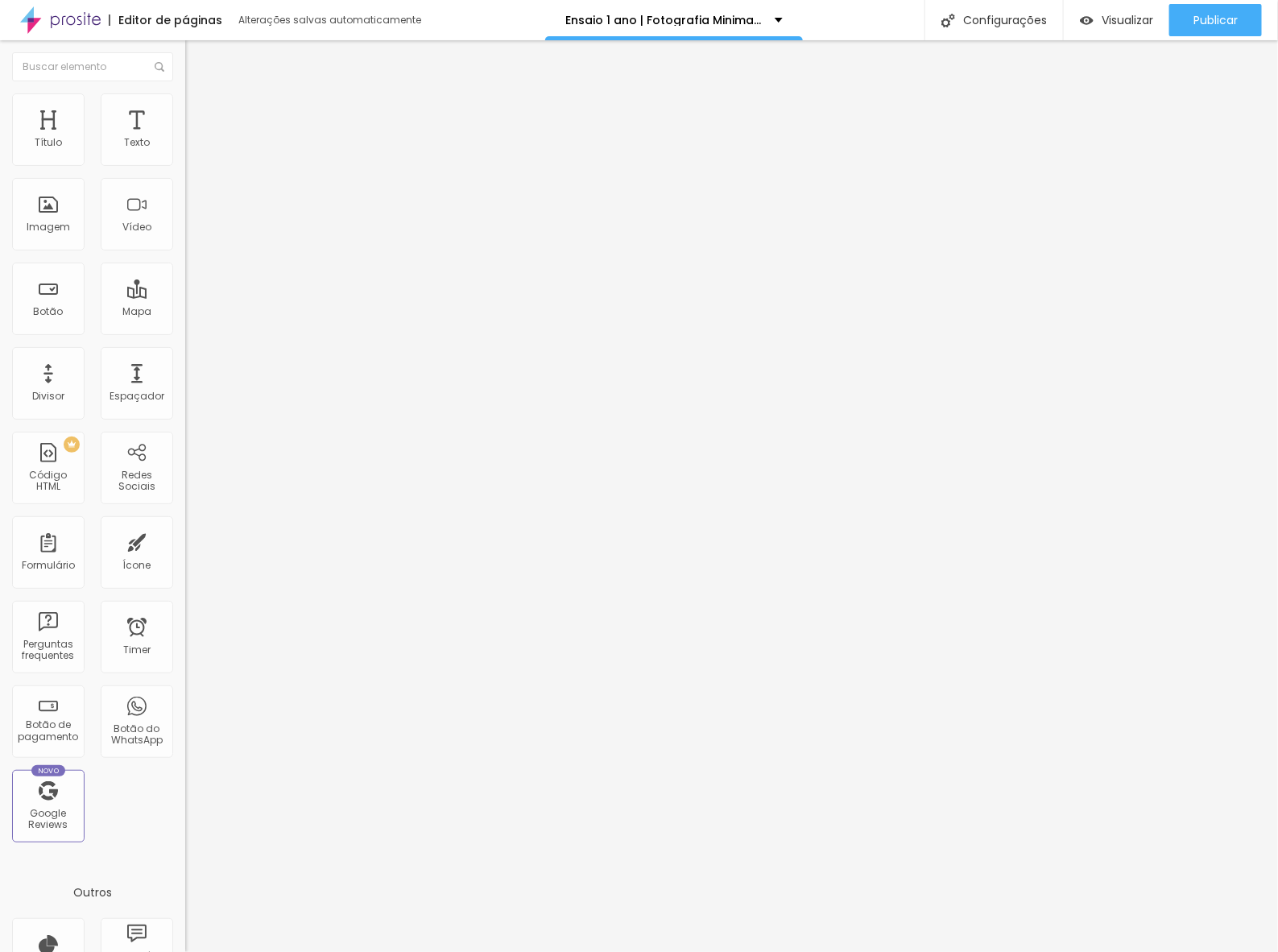
click at [185, 139] on span "Trocar imagem" at bounding box center [228, 132] width 88 height 14
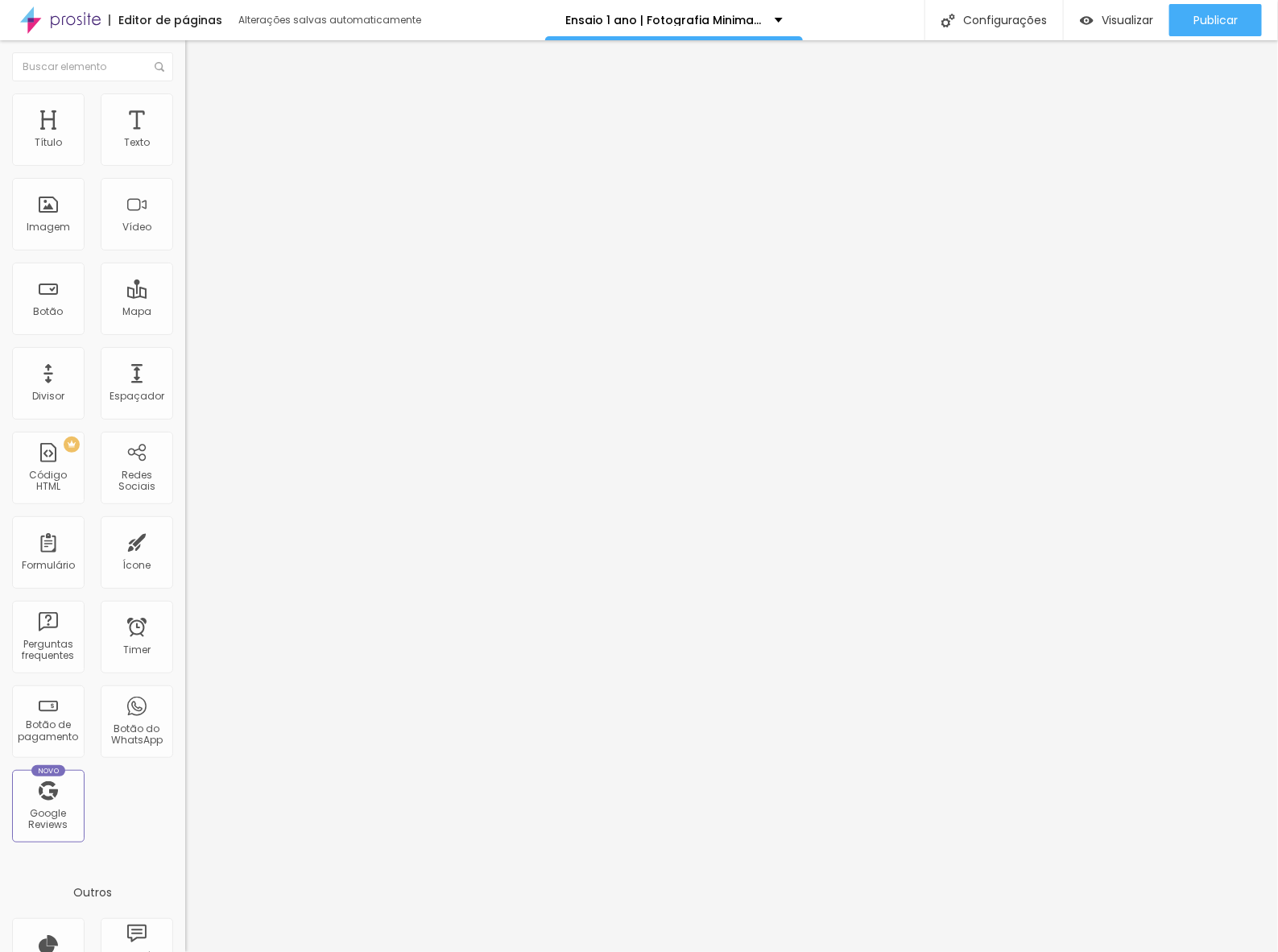
click at [199, 111] on span "Estilo" at bounding box center [211, 104] width 25 height 14
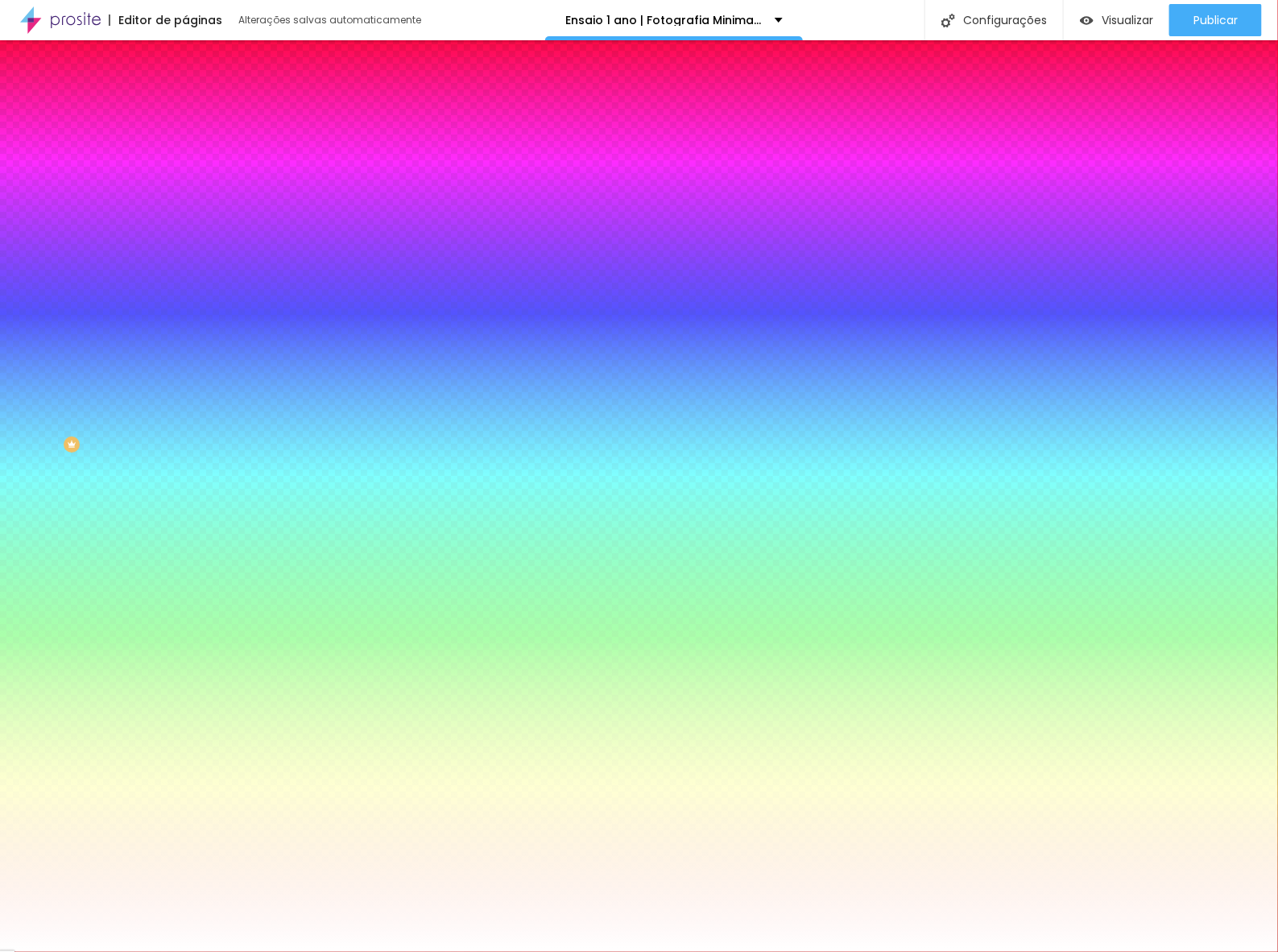
click at [185, 148] on span "Trocar imagem" at bounding box center [228, 141] width 88 height 14
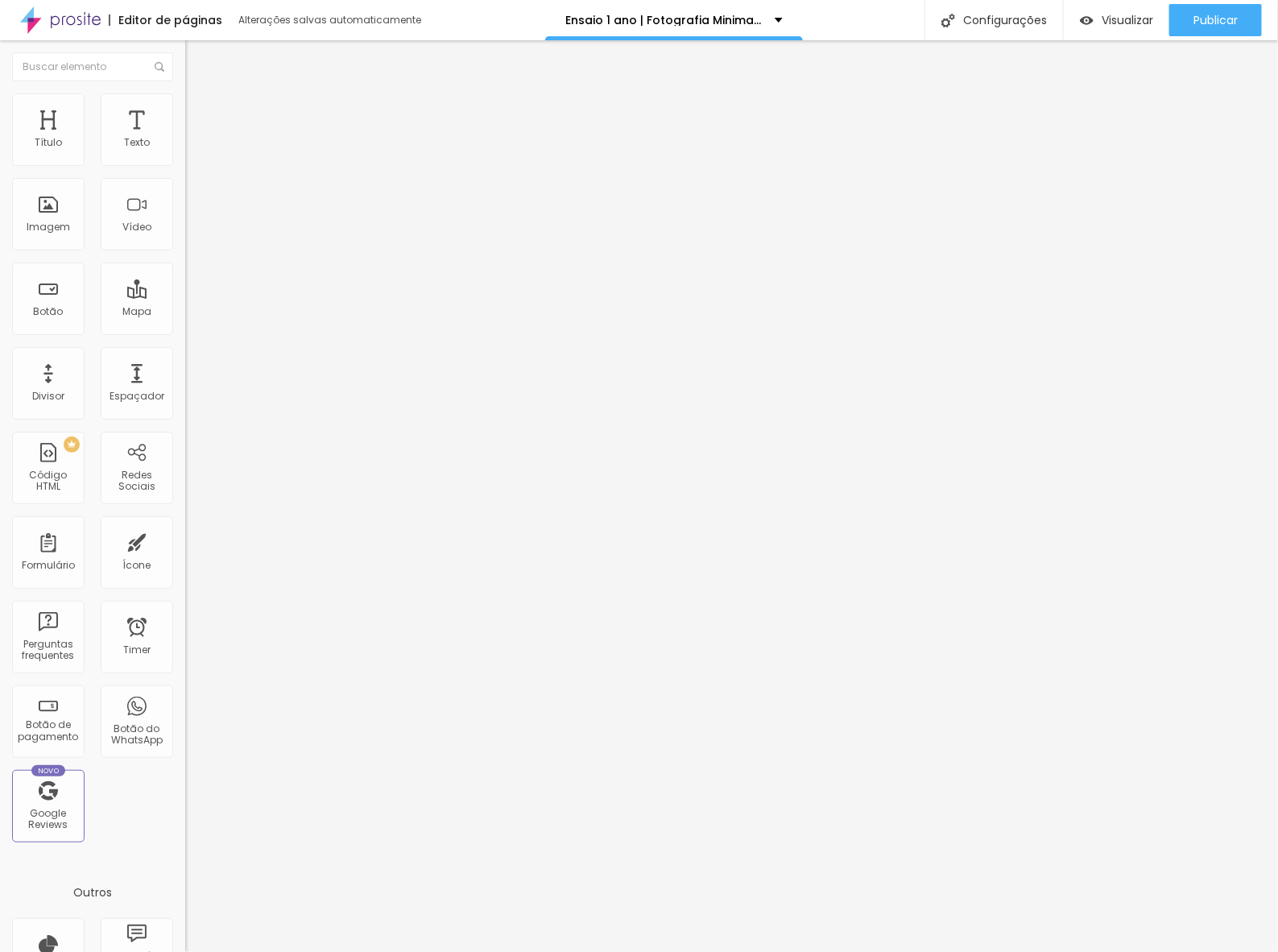
click at [199, 111] on span "Estilo" at bounding box center [211, 104] width 25 height 14
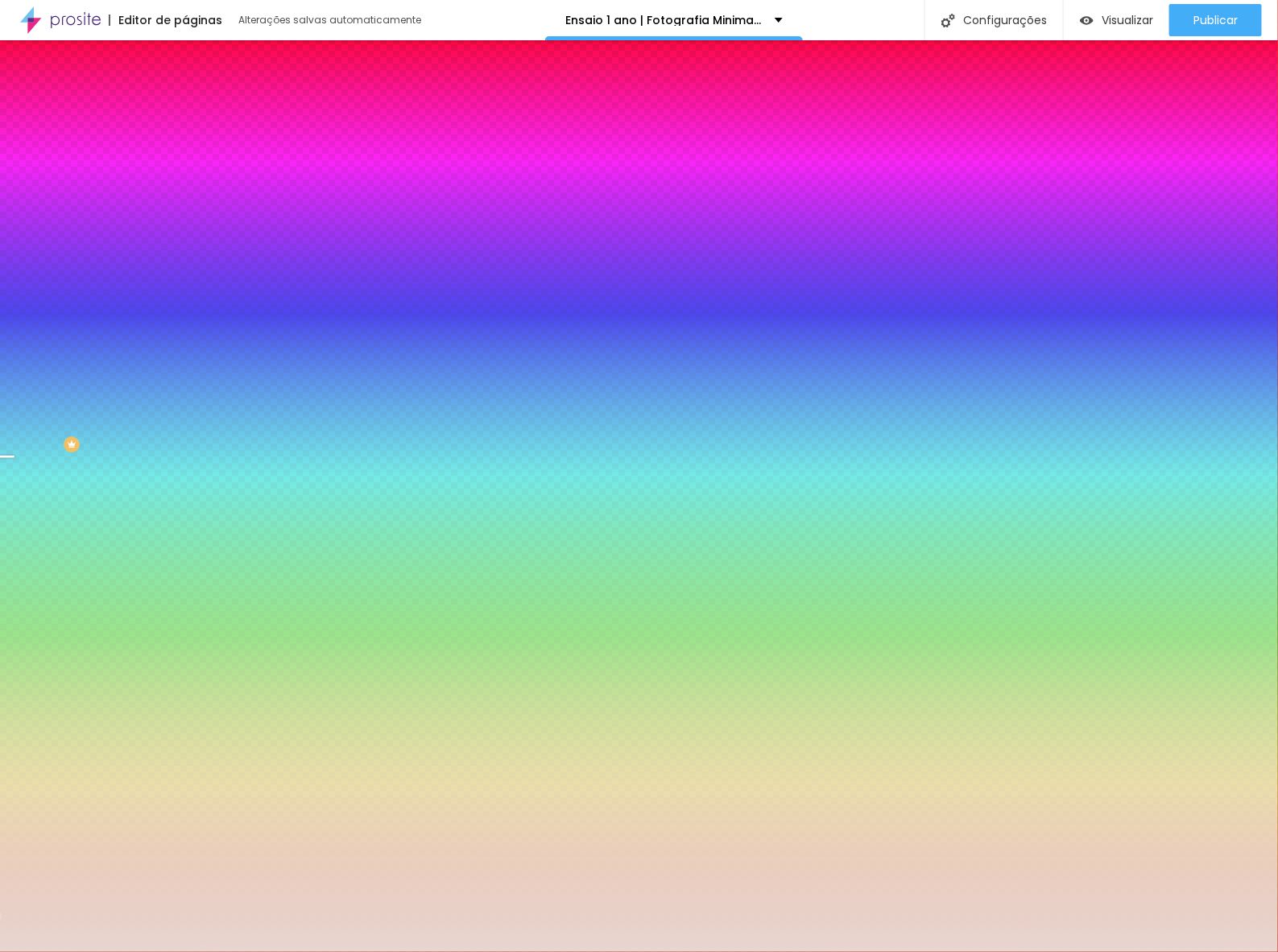
click at [185, 148] on span "Trocar imagem" at bounding box center [228, 141] width 88 height 14
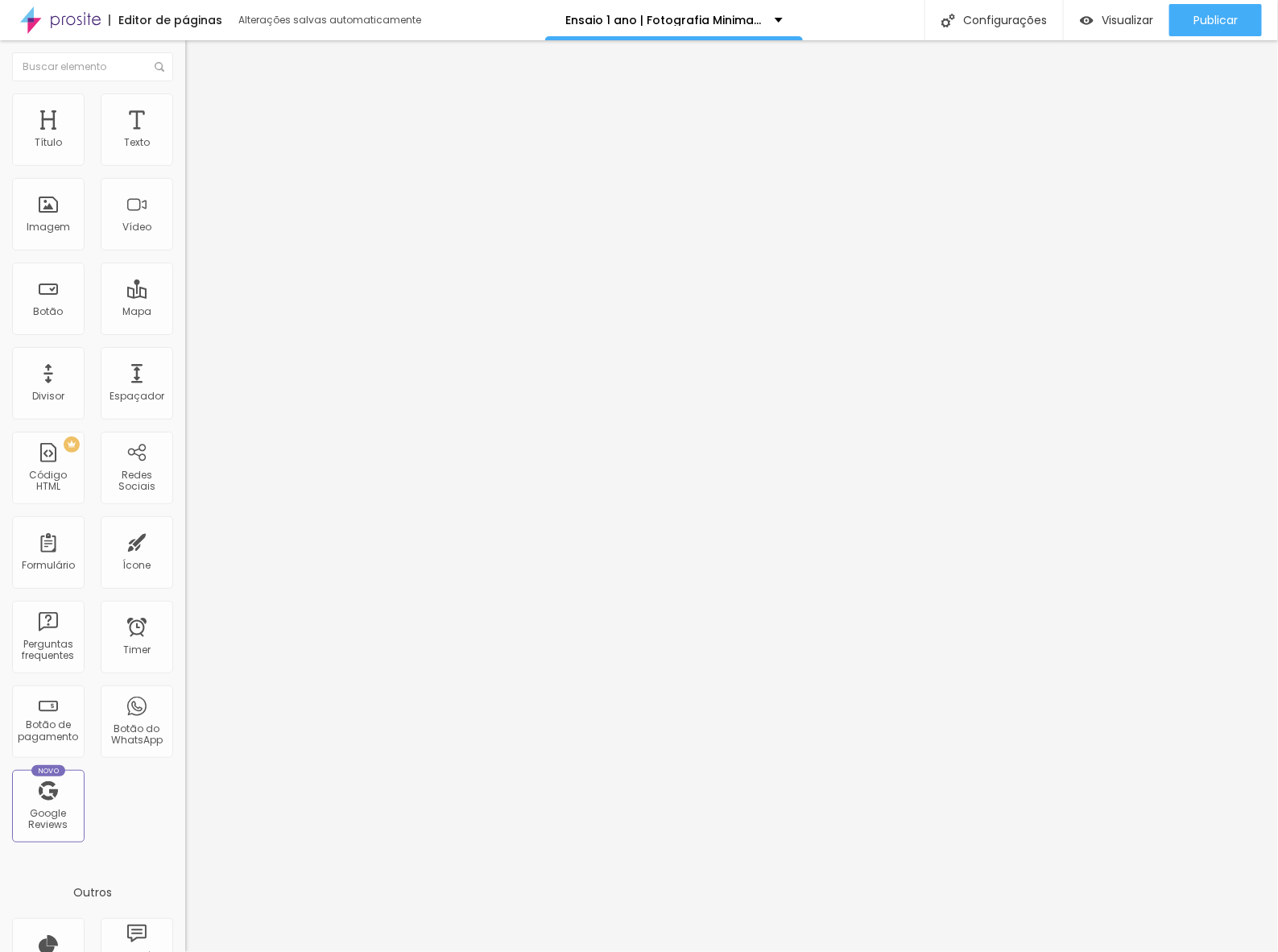
click at [199, 110] on span "Estilo" at bounding box center [211, 104] width 25 height 14
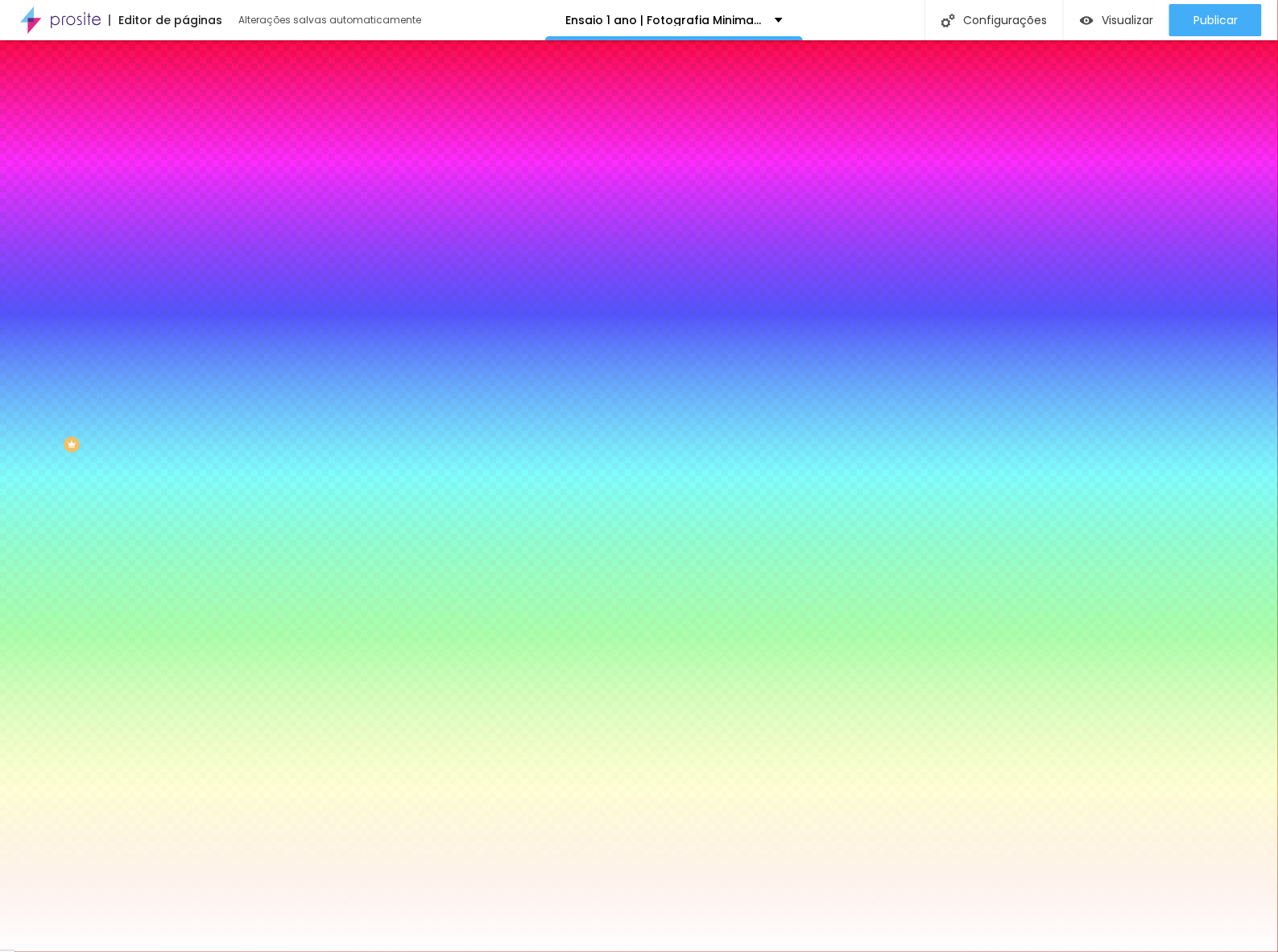
click at [185, 148] on span "Trocar imagem" at bounding box center [228, 141] width 88 height 14
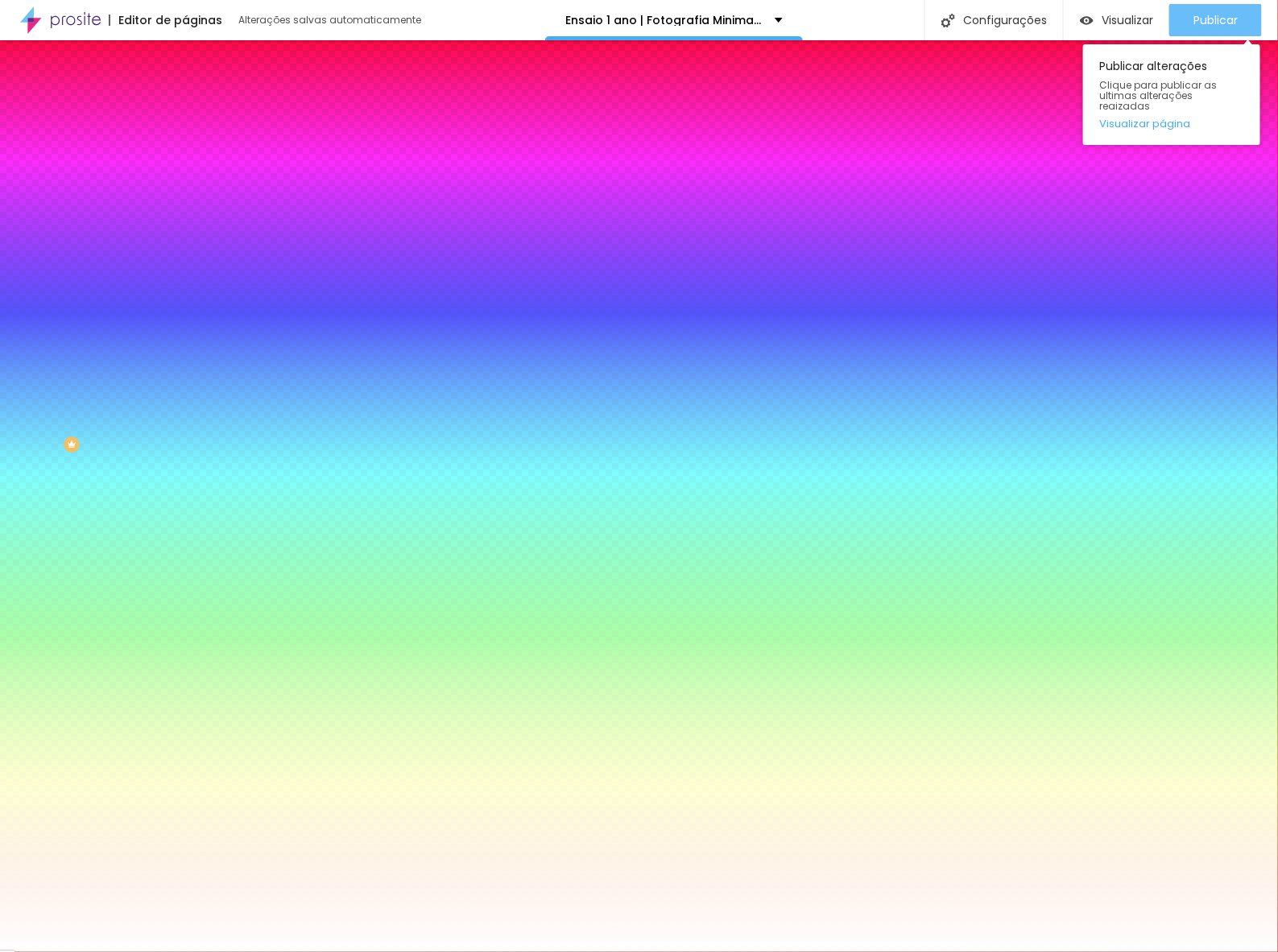
click at [1201, 20] on span "Publicar" at bounding box center [1215, 20] width 44 height 13
